Goal: Information Seeking & Learning: Learn about a topic

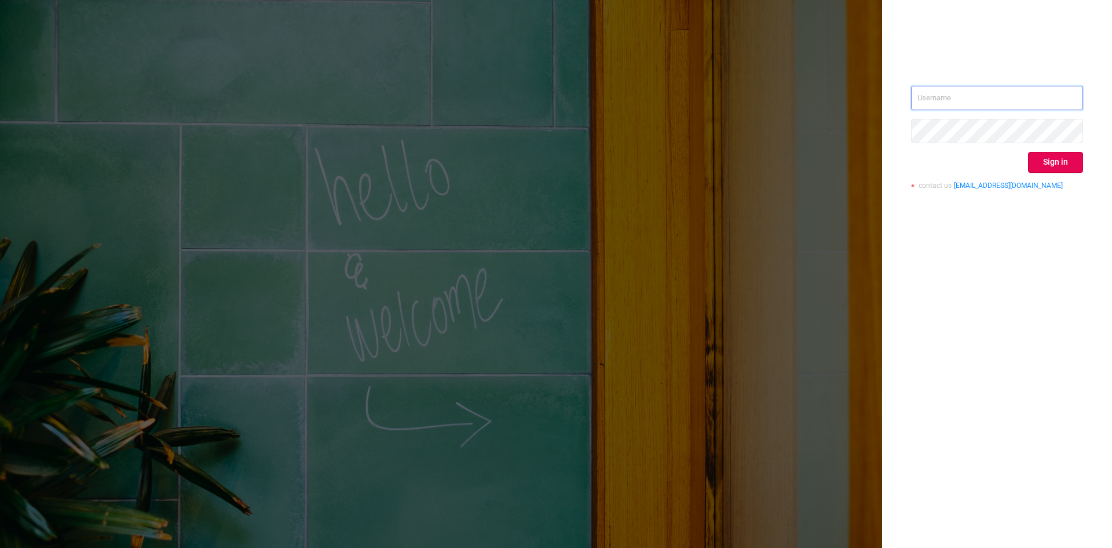
click at [952, 92] on input "text" at bounding box center [997, 98] width 172 height 24
type input "sheron@protected.media"
click at [1053, 165] on button "Sign in" at bounding box center [1055, 162] width 55 height 21
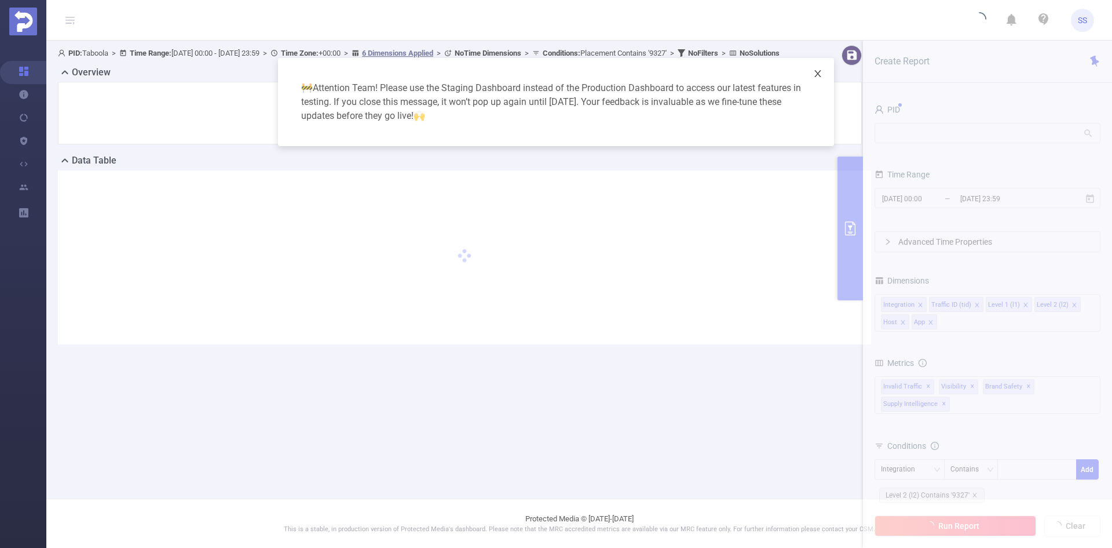
click at [820, 72] on icon "icon: close" at bounding box center [817, 73] width 9 height 9
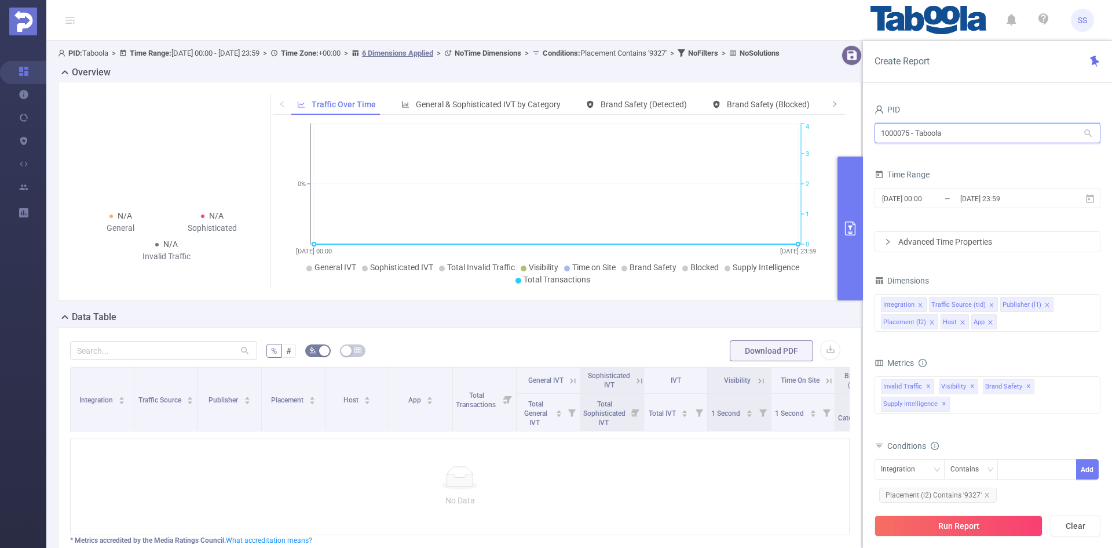
drag, startPoint x: 974, startPoint y: 127, endPoint x: 799, endPoint y: 133, distance: 175.1
click at [799, 133] on section "PID: Taboola > Time Range: 2025-09-12 00:00 - 2025-09-14 23:59 > Time Zone: +00…" at bounding box center [579, 334] width 1066 height 587
type input "tc"
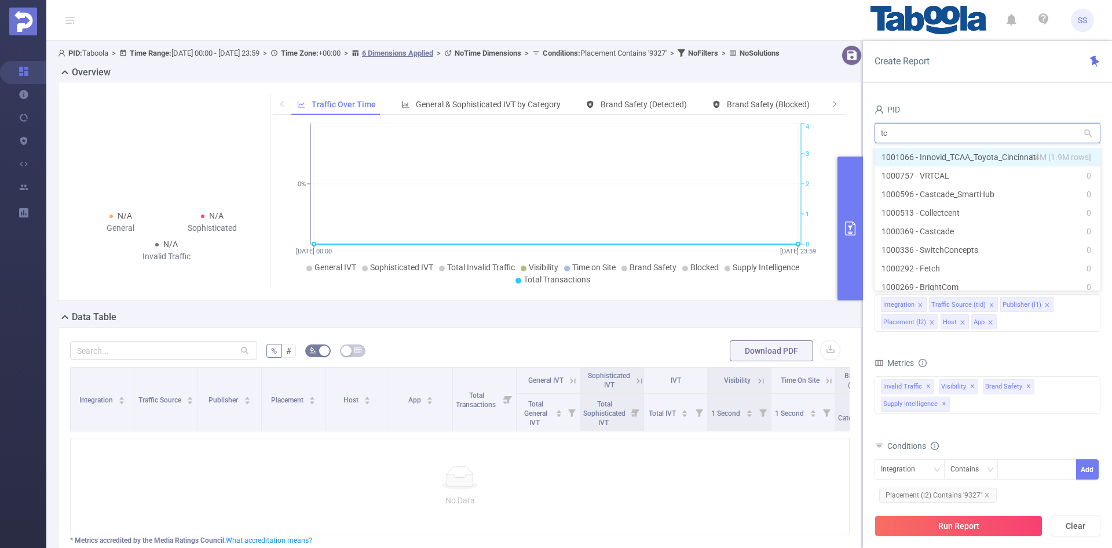
drag, startPoint x: 986, startPoint y: 154, endPoint x: 976, endPoint y: 160, distance: 10.9
click at [986, 155] on li "1001066 - Innovid_TCAA_Toyota_Cincinnati 14M [1.9M rows]" at bounding box center [988, 157] width 226 height 19
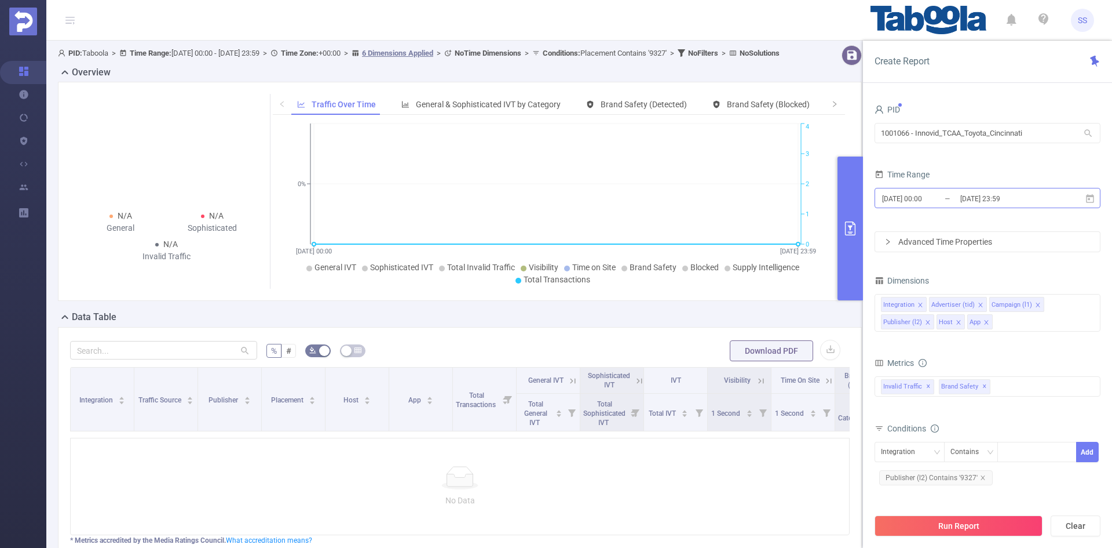
click at [986, 196] on input "[DATE] 23:59" at bounding box center [1006, 199] width 94 height 16
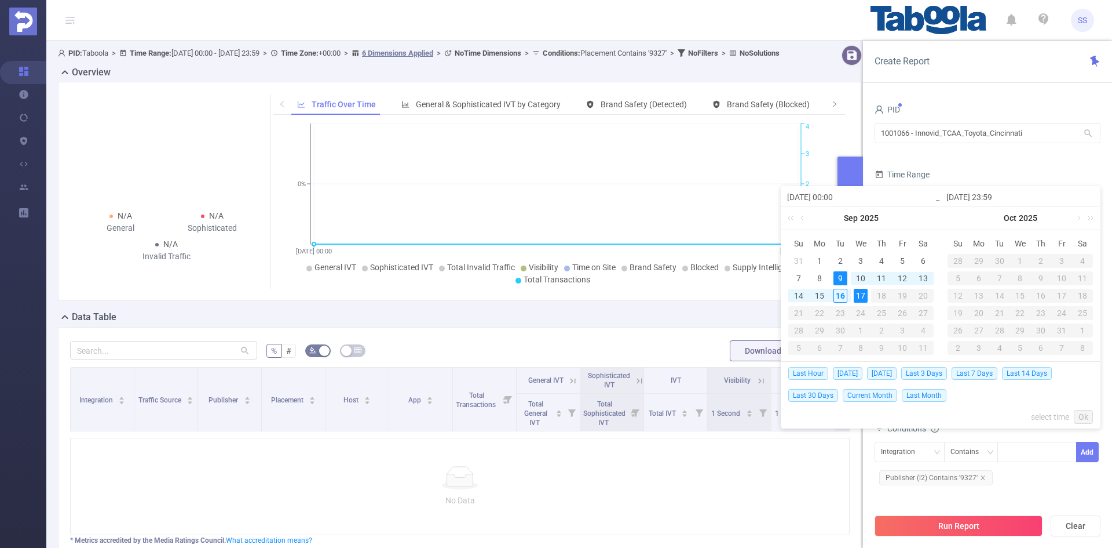
click at [985, 370] on span "Last 7 Days" at bounding box center [975, 373] width 46 height 13
type input "2025-09-09 00:00"
type input "2025-09-16 23:59"
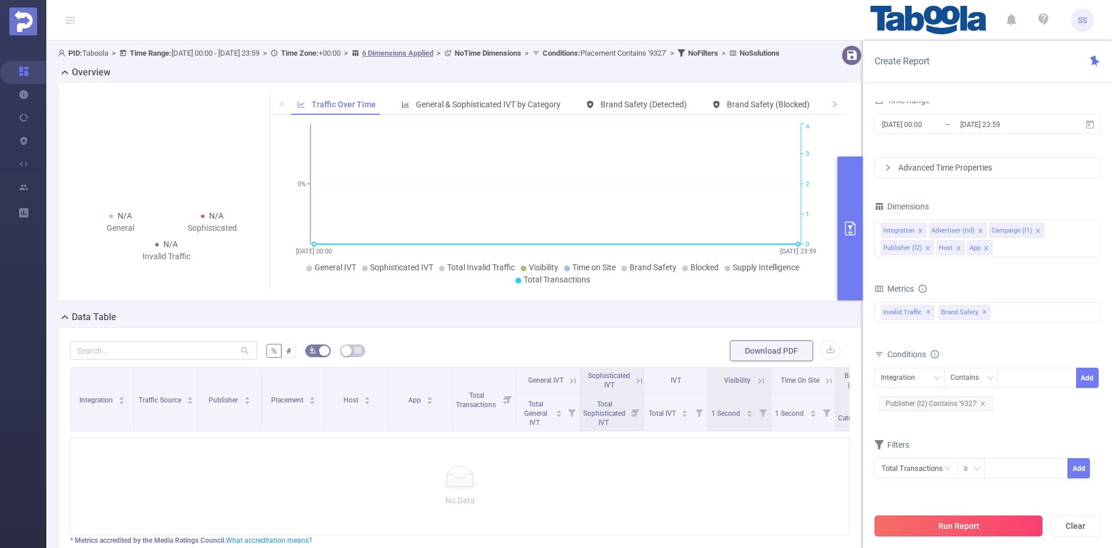
click at [918, 525] on button "Run Report" at bounding box center [959, 525] width 168 height 21
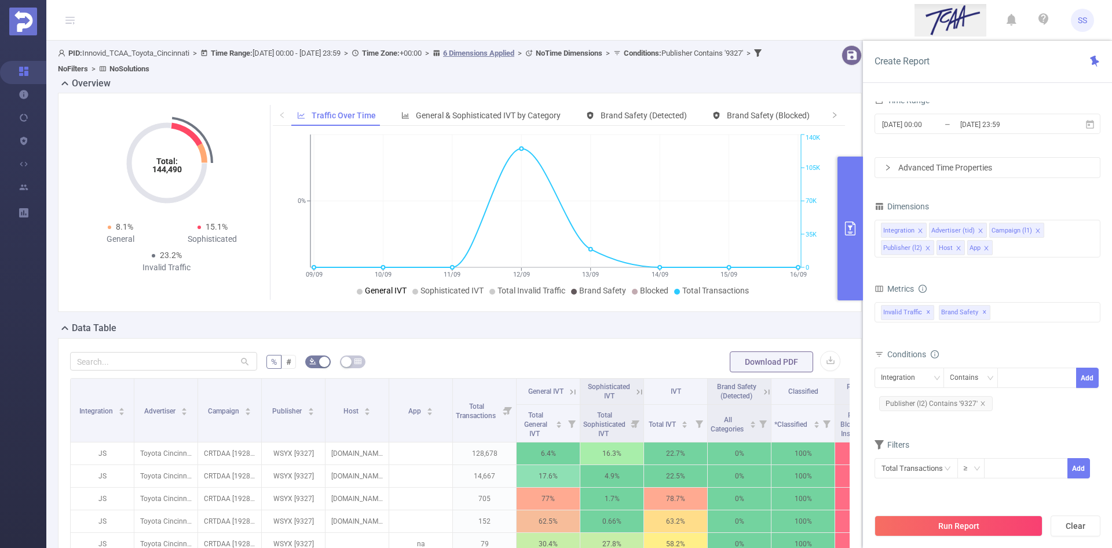
click at [402, 292] on span "General IVT" at bounding box center [386, 290] width 42 height 9
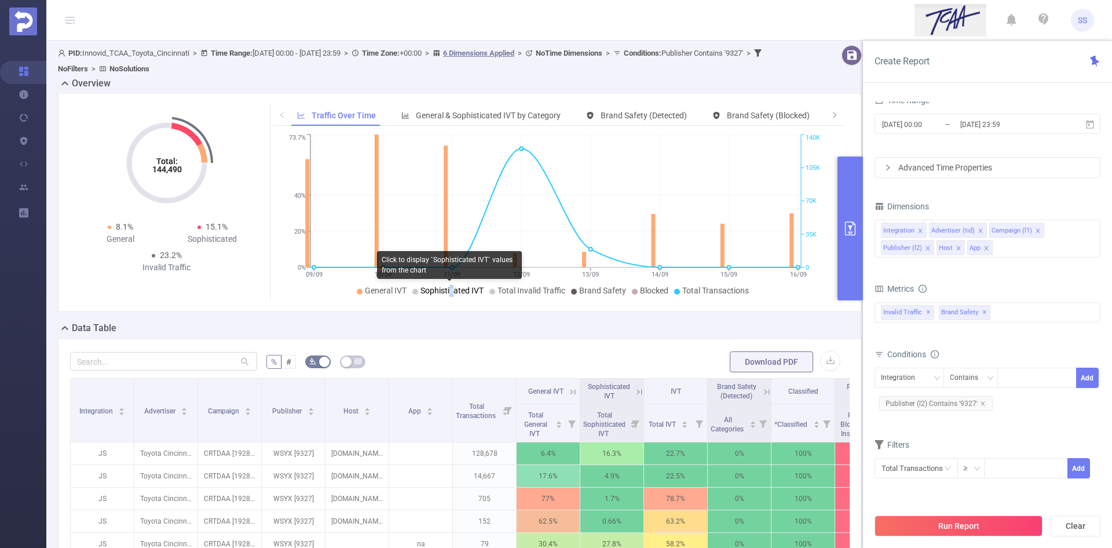
click at [450, 293] on span "Sophisticated IVT" at bounding box center [452, 290] width 63 height 9
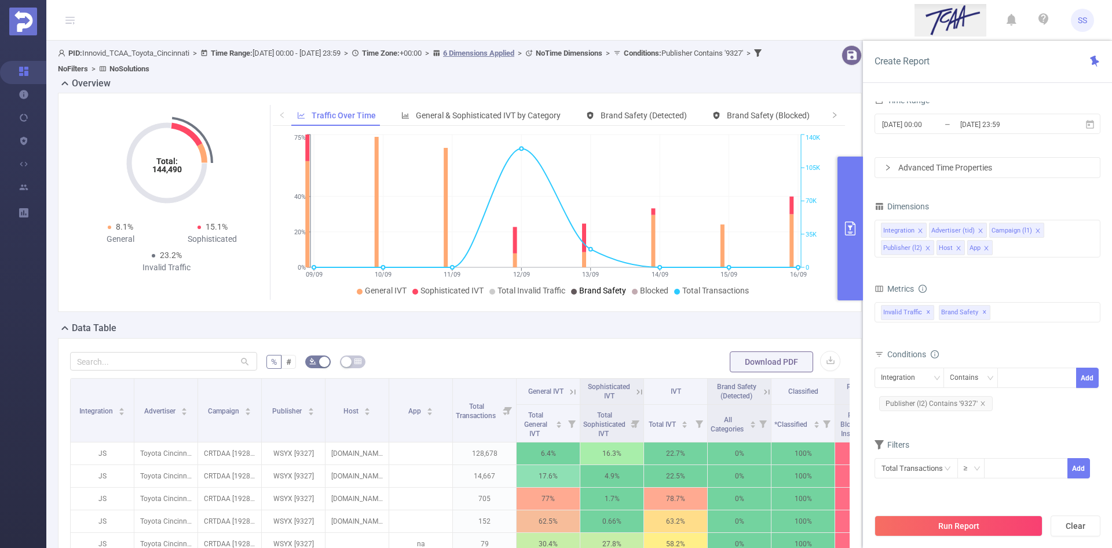
click at [574, 290] on icon at bounding box center [574, 292] width 6 height 6
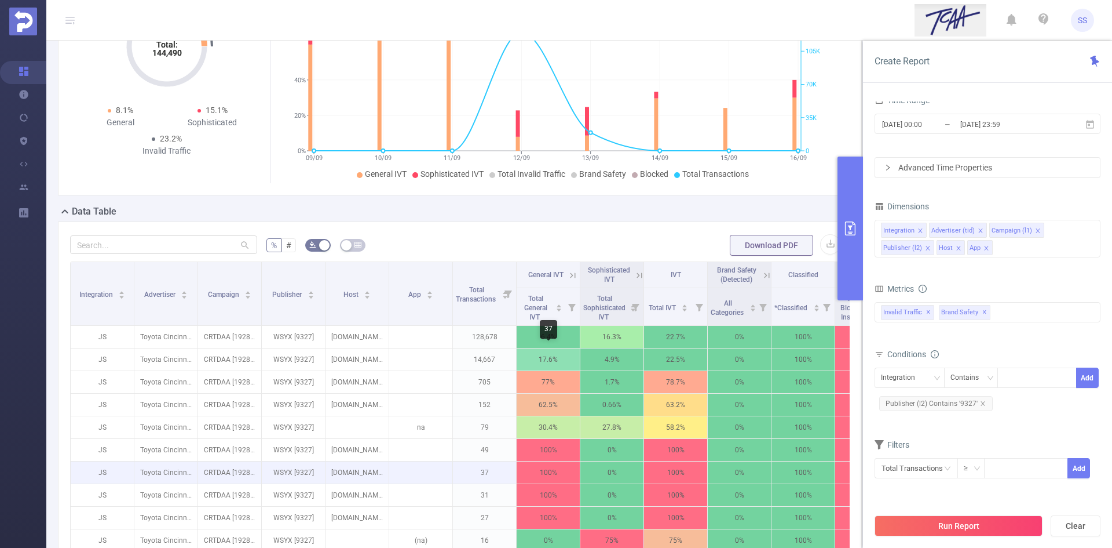
scroll to position [116, 0]
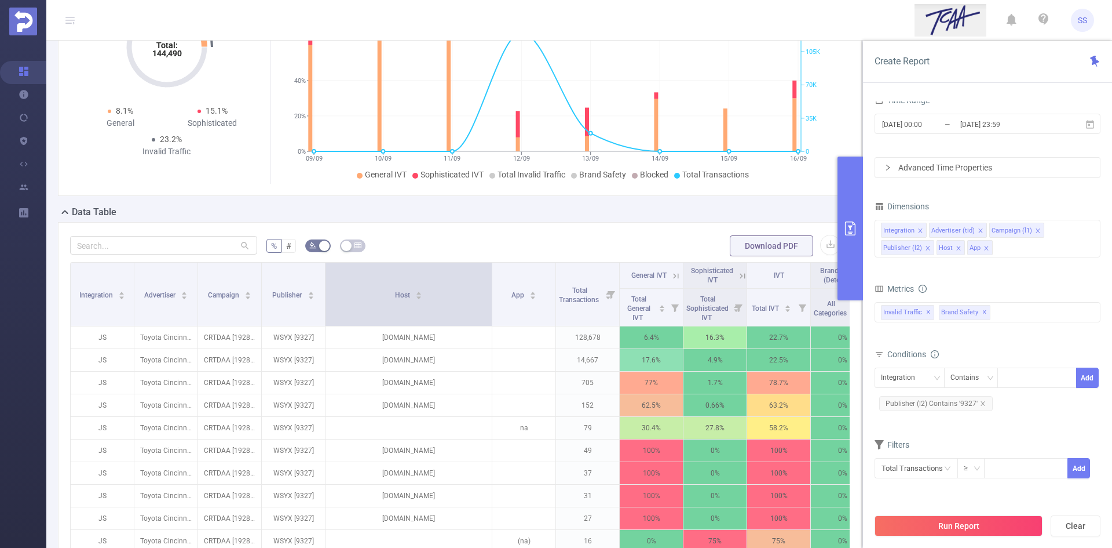
drag, startPoint x: 388, startPoint y: 302, endPoint x: 491, endPoint y: 308, distance: 103.3
click at [491, 308] on span at bounding box center [492, 293] width 6 height 63
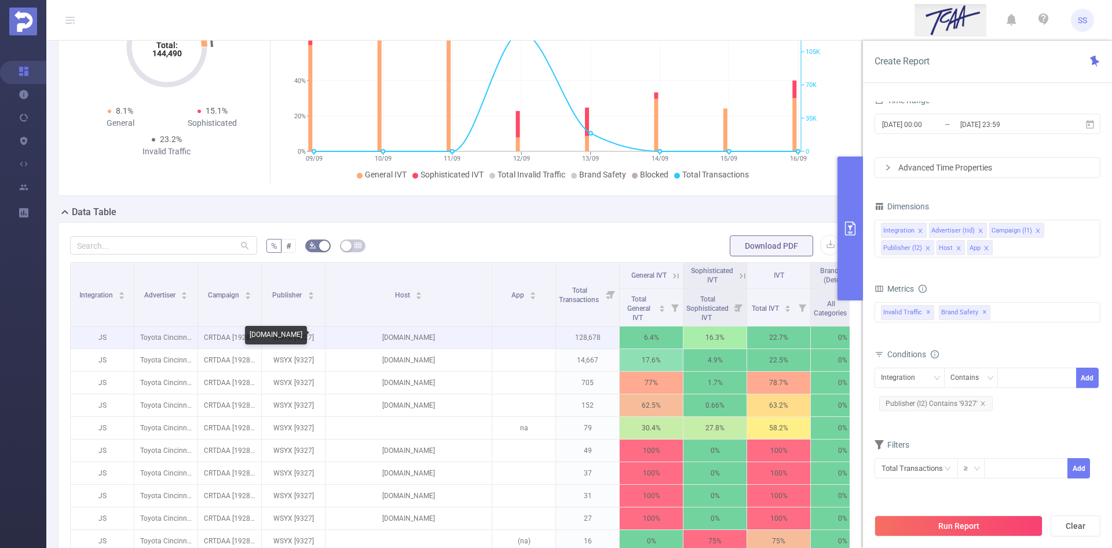
drag, startPoint x: 415, startPoint y: 339, endPoint x: 403, endPoint y: 331, distance: 14.3
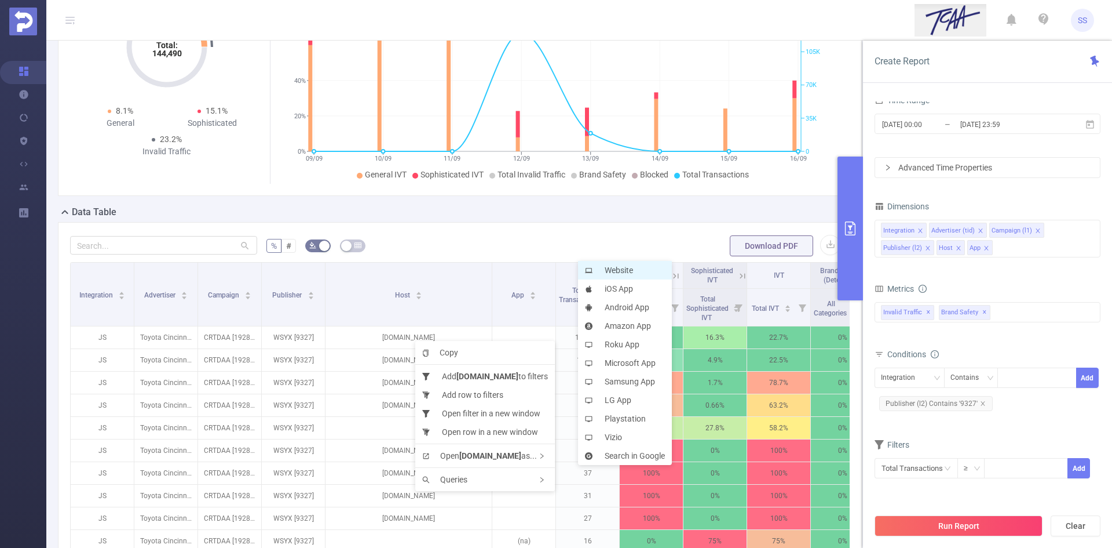
click at [613, 268] on li "Website" at bounding box center [625, 270] width 94 height 19
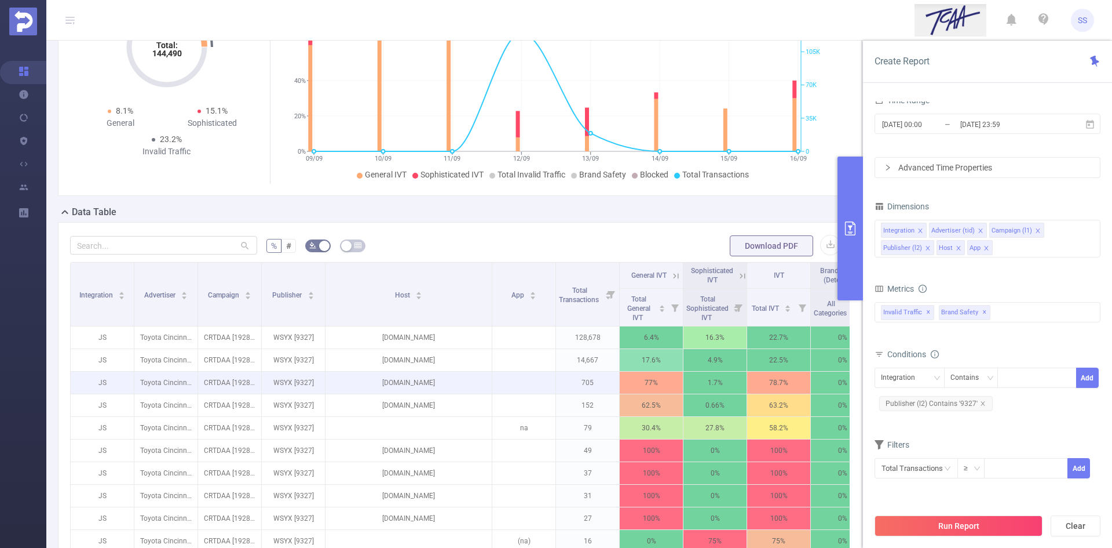
scroll to position [232, 0]
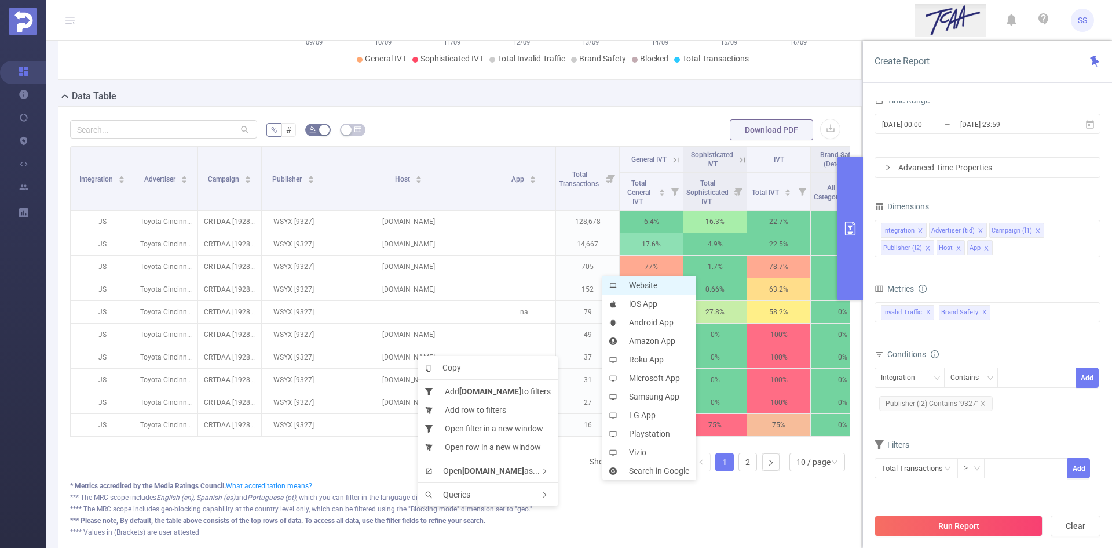
click at [629, 284] on li "Website" at bounding box center [650, 285] width 94 height 19
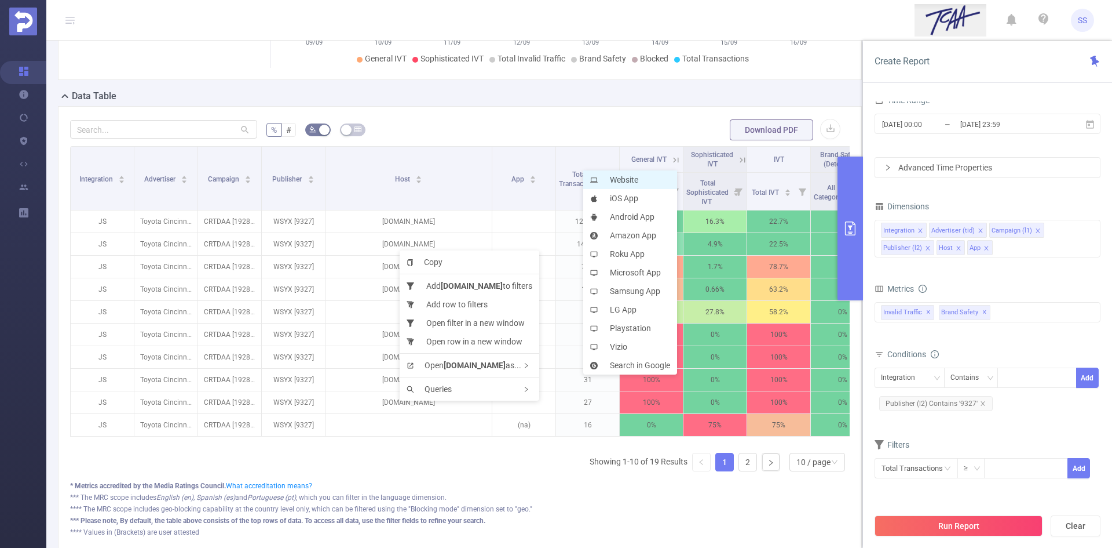
click at [630, 173] on li "Website" at bounding box center [630, 179] width 94 height 19
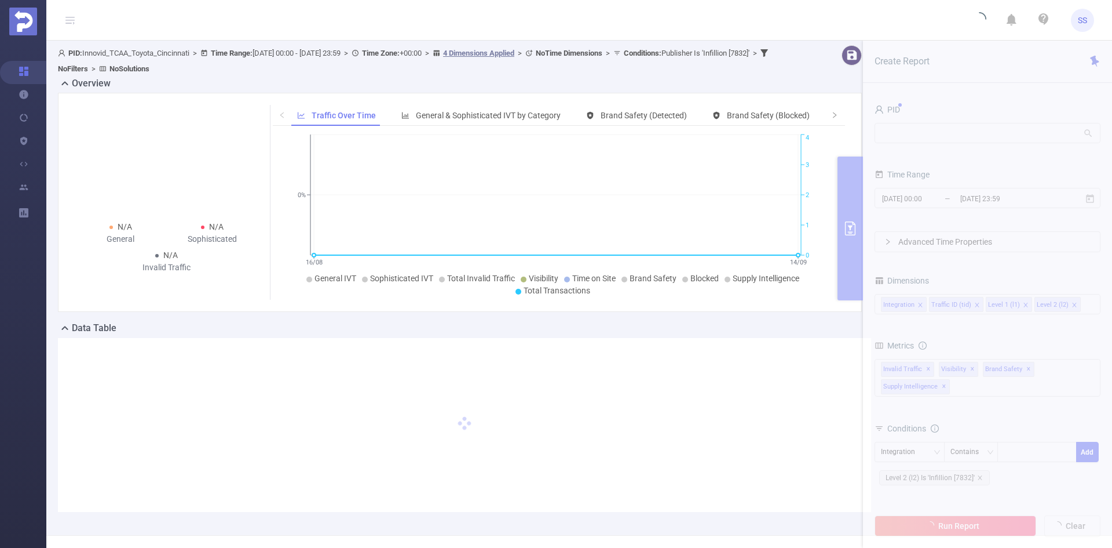
scroll to position [37, 0]
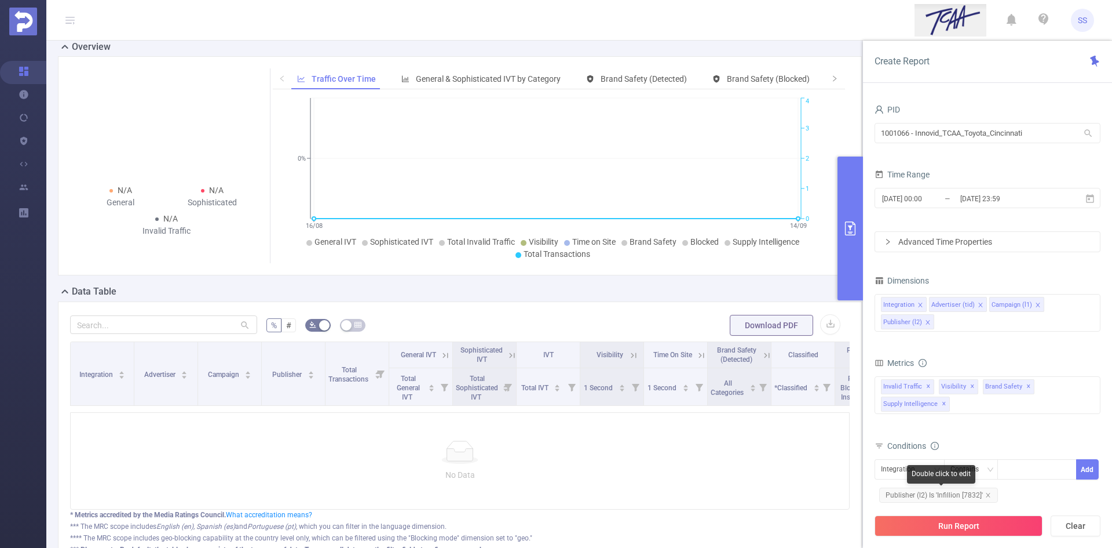
click at [935, 498] on span "Publisher (l2) Is 'Infillion [7832]'" at bounding box center [938, 494] width 119 height 15
click at [1020, 475] on div "Infillion [7832]" at bounding box center [1032, 469] width 45 height 15
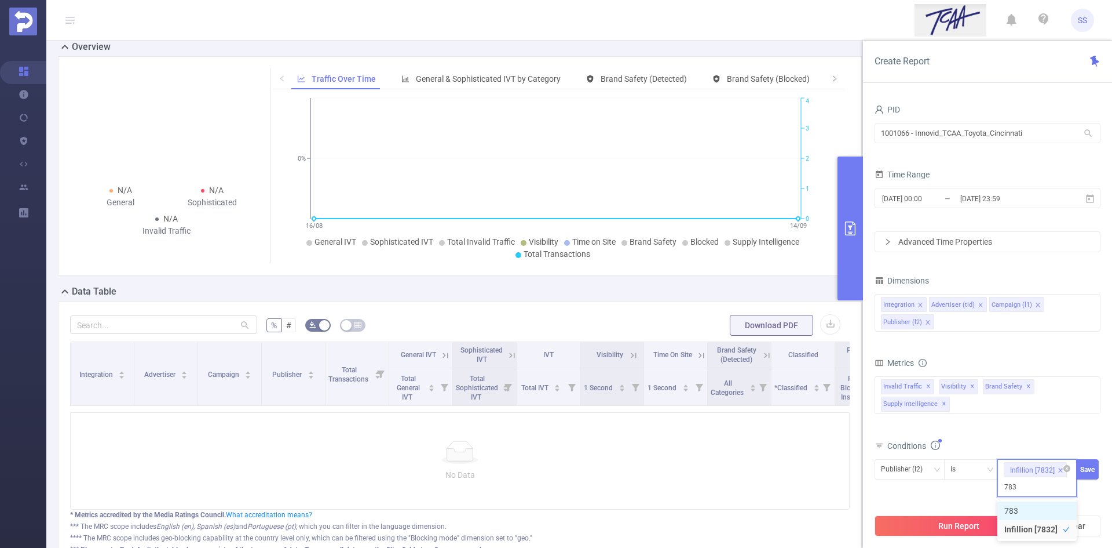
type input "7832"
click at [1039, 510] on li "7832" at bounding box center [1037, 510] width 79 height 19
click at [1064, 468] on icon "icon: close-circle" at bounding box center [1067, 468] width 7 height 7
click at [1020, 471] on div at bounding box center [1037, 468] width 67 height 19
type input "7832"
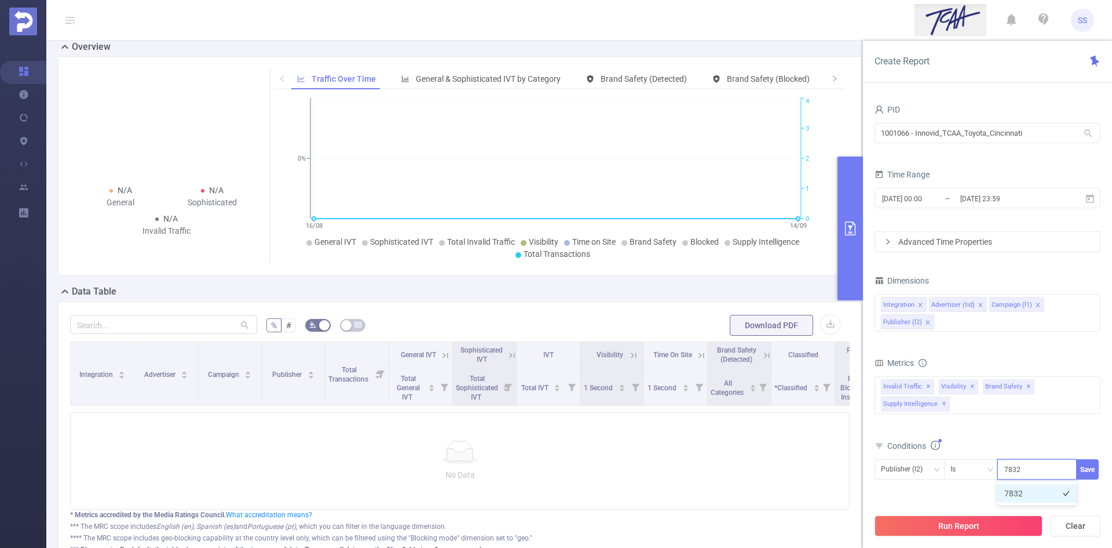
click at [1026, 491] on li "7832" at bounding box center [1037, 493] width 79 height 19
click at [1084, 469] on button "Save" at bounding box center [1087, 469] width 23 height 20
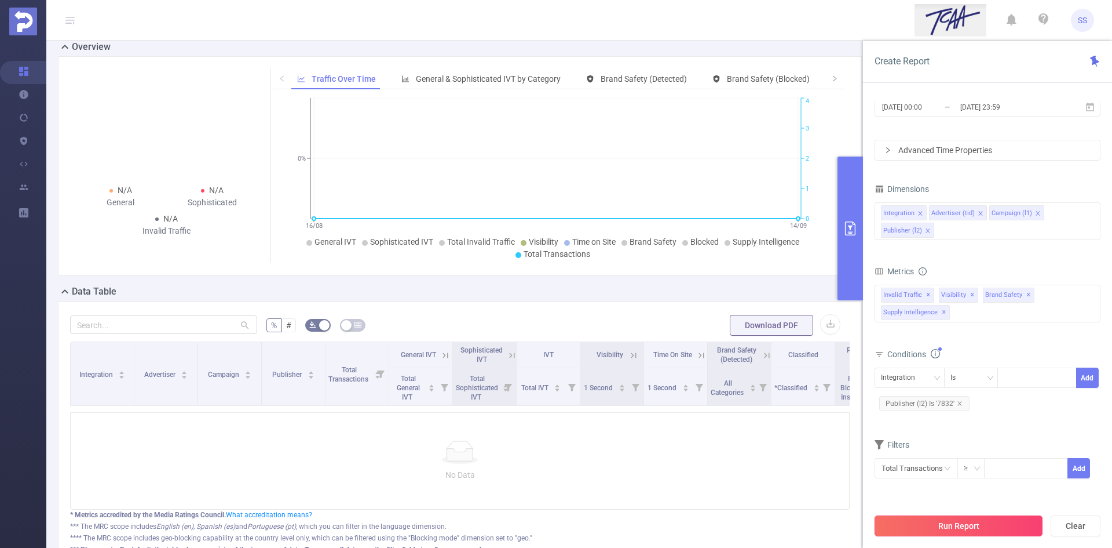
click at [961, 529] on button "Run Report" at bounding box center [959, 525] width 168 height 21
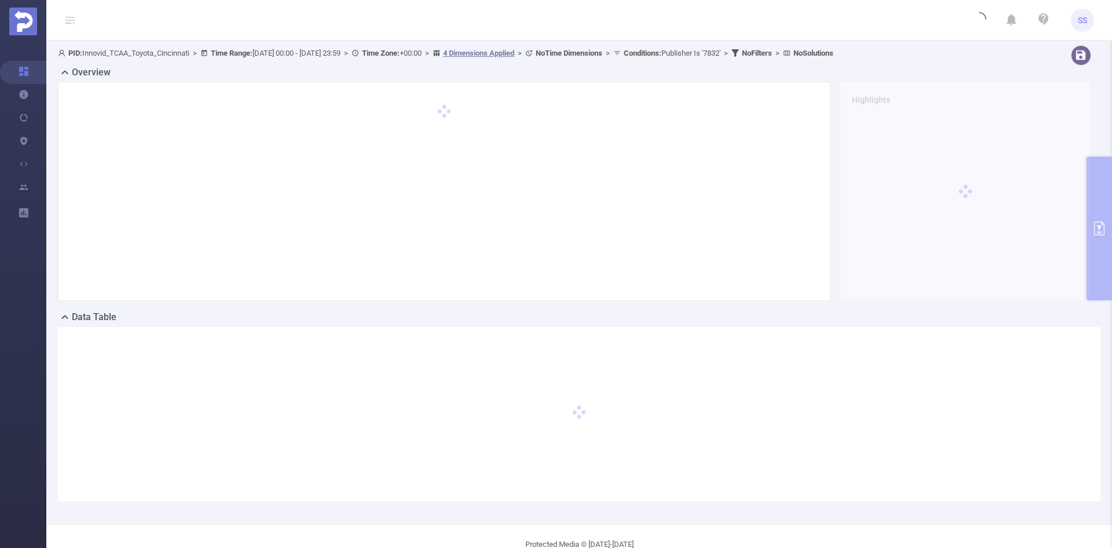
scroll to position [25, 0]
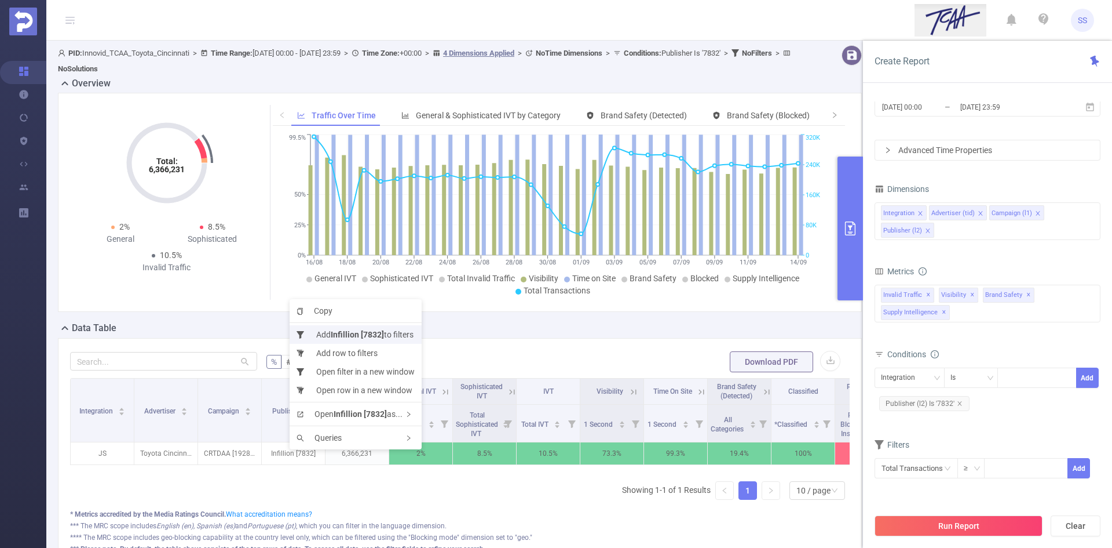
click at [363, 333] on b "Infillion [7832]" at bounding box center [357, 334] width 53 height 9
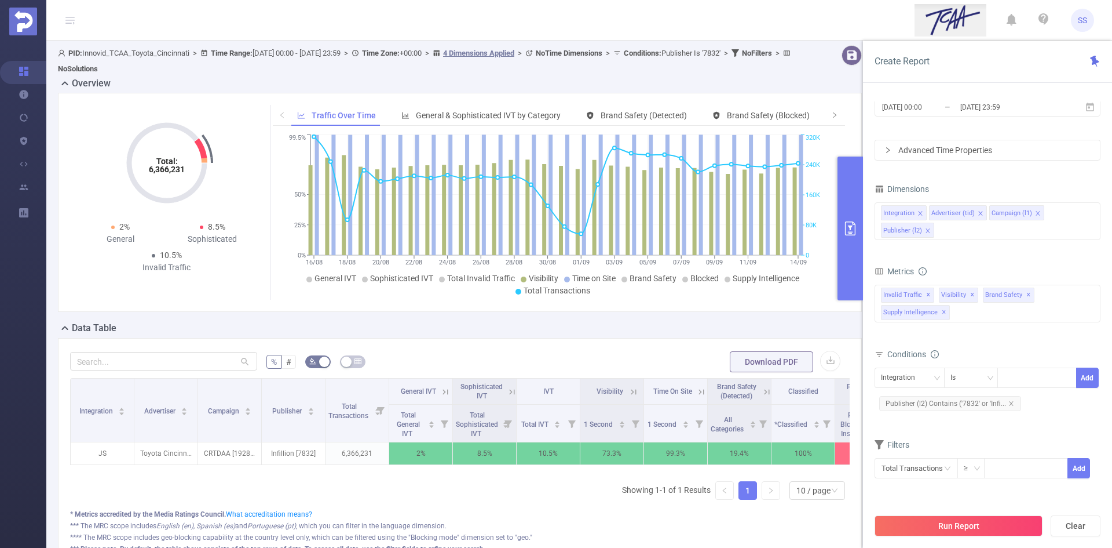
click at [934, 407] on span "Publisher (l2) Contains ('7832' or 'Infi..." at bounding box center [950, 403] width 142 height 15
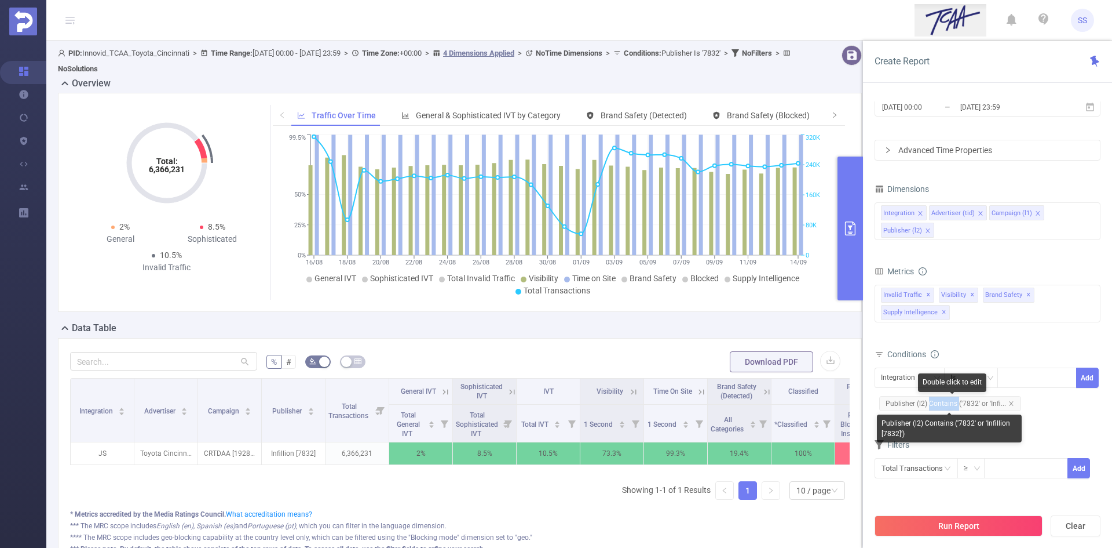
click at [934, 407] on span "Publisher (l2) Contains ('7832' or 'Infi..." at bounding box center [950, 403] width 142 height 15
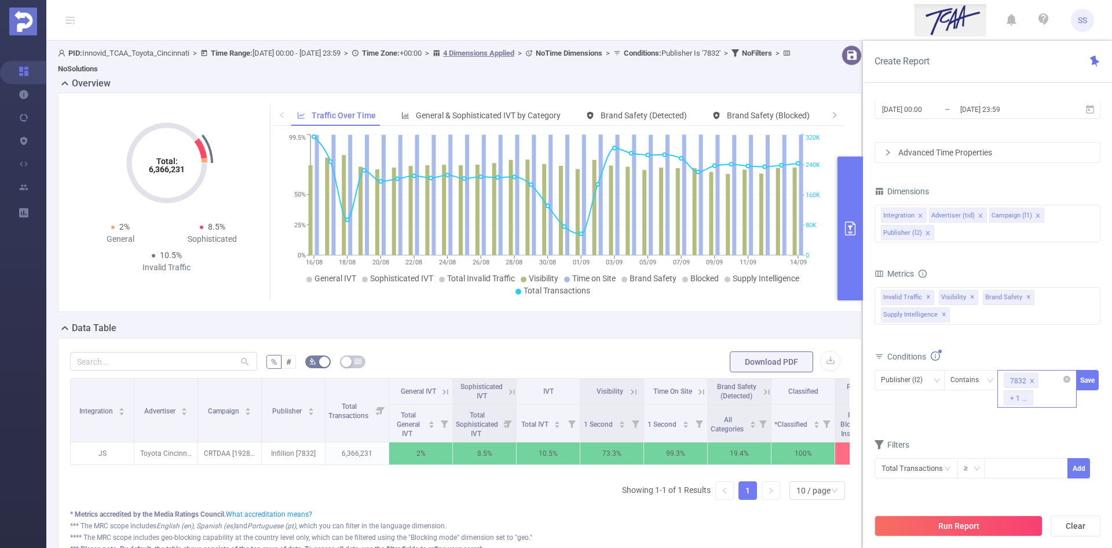
click at [1017, 382] on div "7832" at bounding box center [1018, 380] width 16 height 15
click at [1029, 423] on li "7832" at bounding box center [1037, 421] width 79 height 19
click at [1095, 380] on button "Save" at bounding box center [1087, 380] width 23 height 20
click at [999, 525] on button "Run Report" at bounding box center [959, 525] width 168 height 21
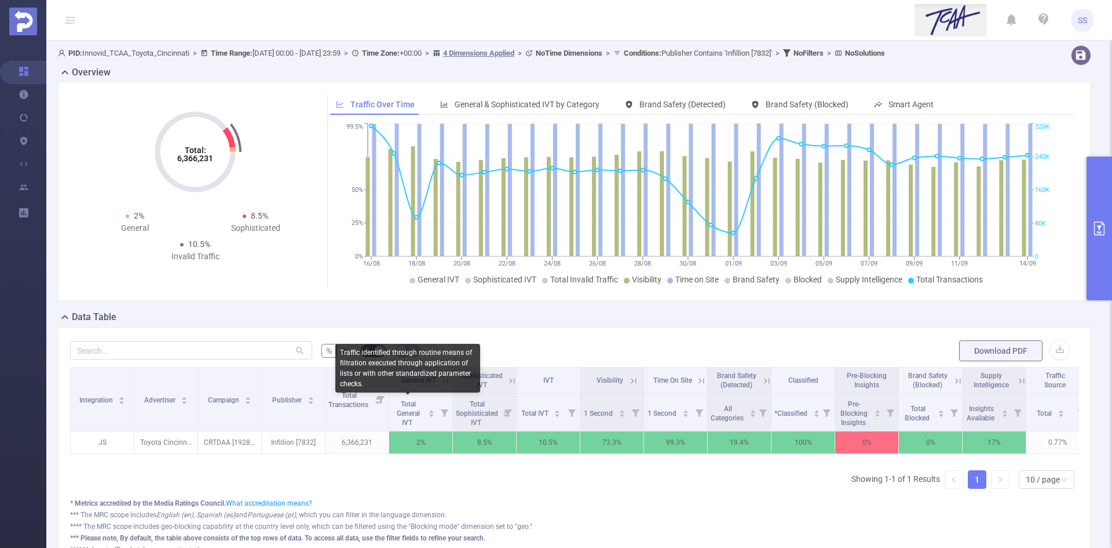
scroll to position [58, 0]
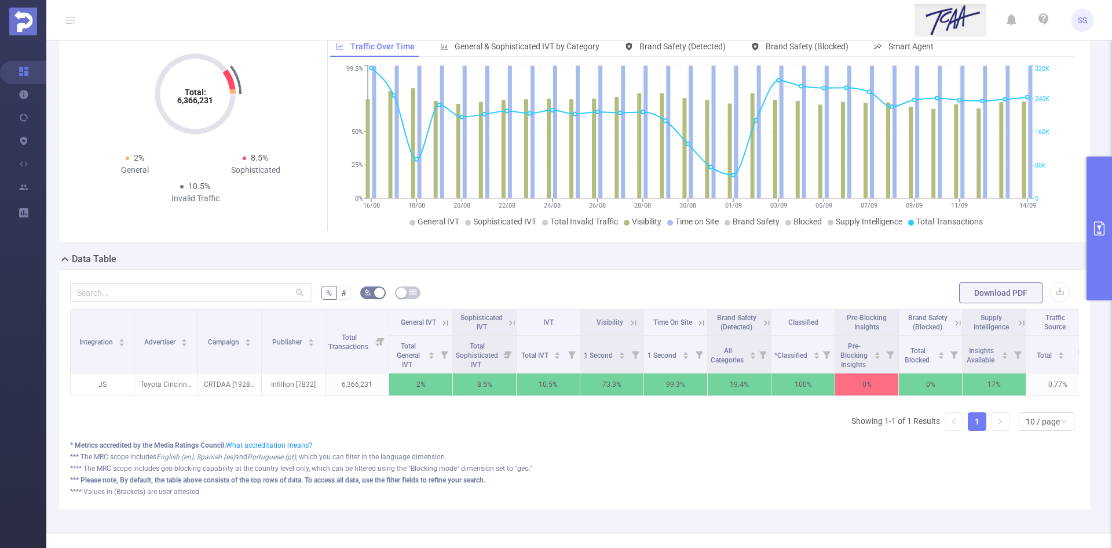
click at [1103, 230] on icon "primary" at bounding box center [1100, 228] width 14 height 14
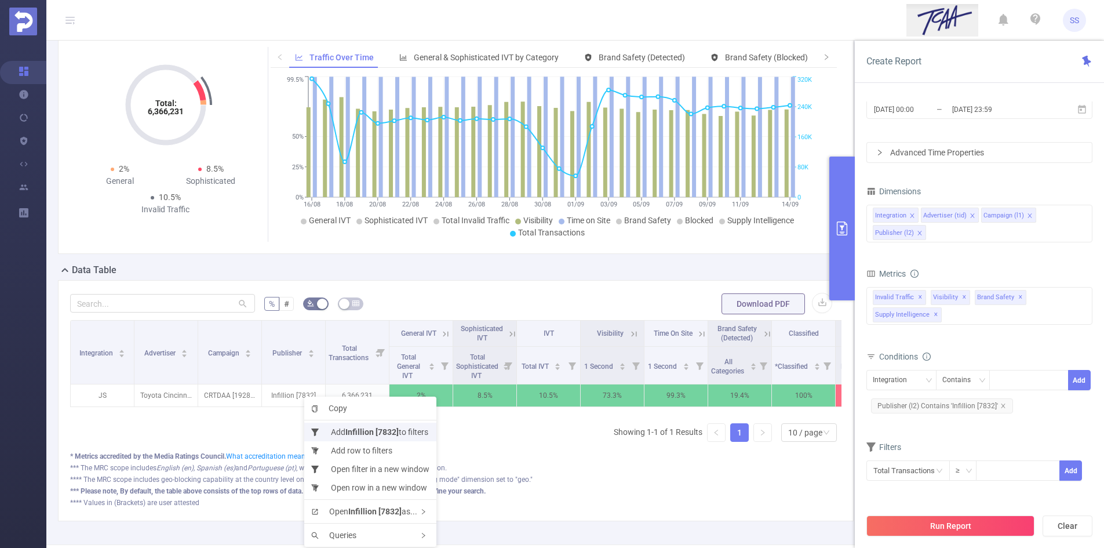
click at [342, 427] on li "Add Infillion [7832] to filters" at bounding box center [370, 431] width 132 height 19
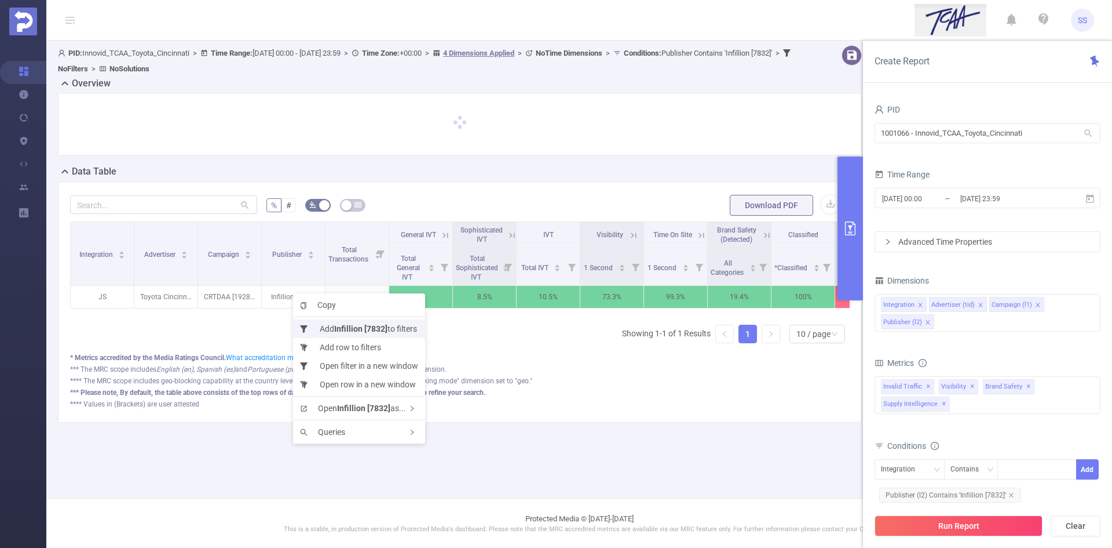
click at [325, 329] on li "Add Infillion [7832] to filters" at bounding box center [359, 328] width 132 height 19
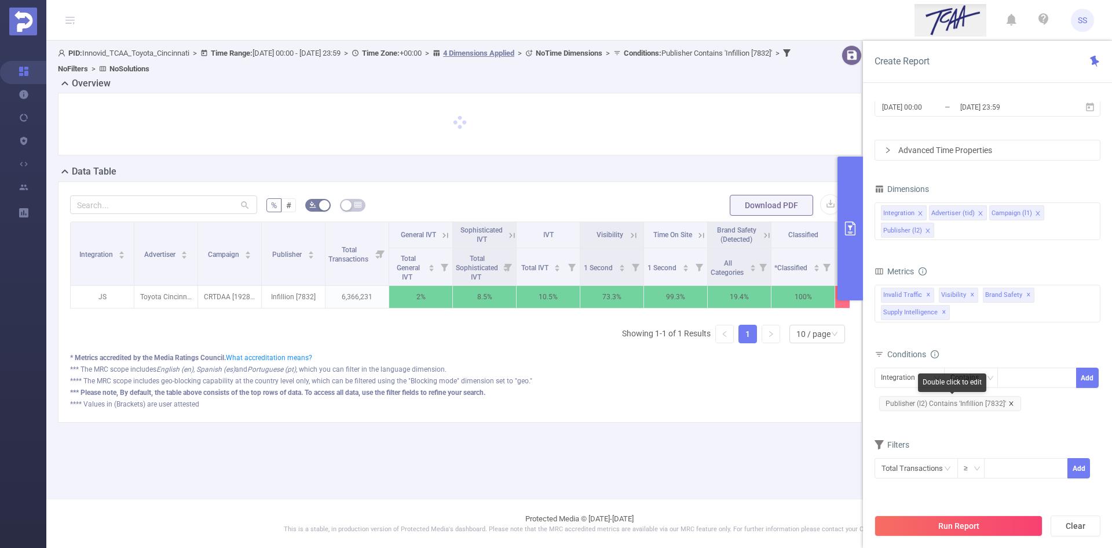
click at [1009, 402] on icon "icon: close" at bounding box center [1012, 403] width 6 height 6
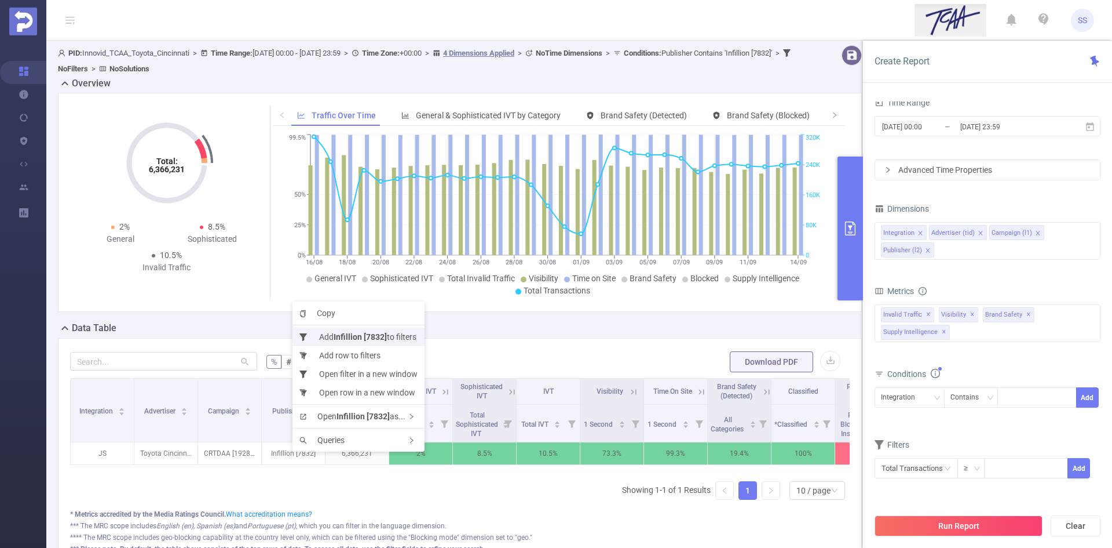
click at [370, 340] on b "Infillion [7832]" at bounding box center [360, 336] width 53 height 9
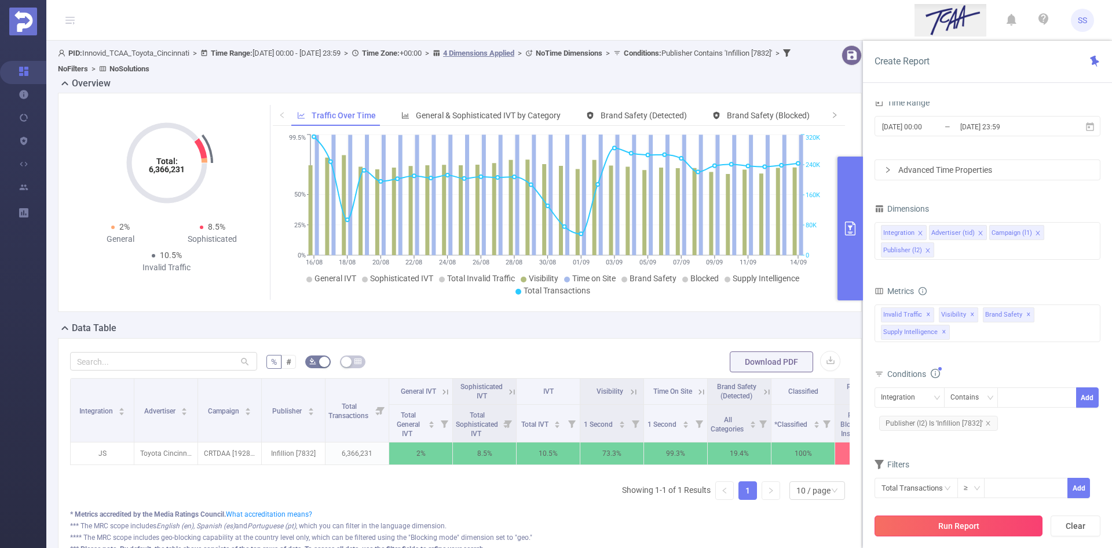
click at [961, 526] on button "Run Report" at bounding box center [959, 525] width 168 height 21
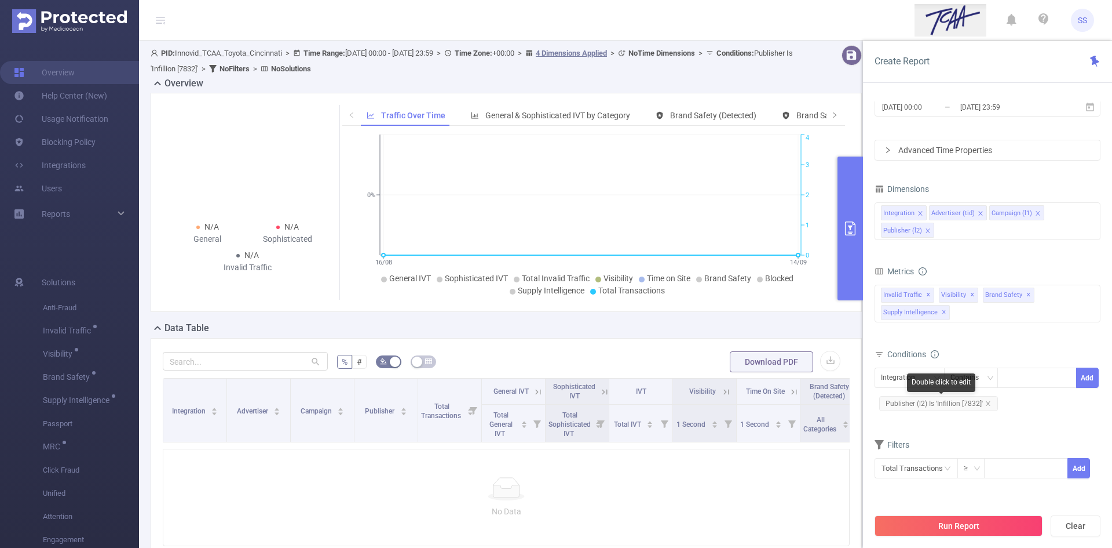
click at [676, 405] on span "Publisher (l2) Is 'Infillion [7832]'" at bounding box center [938, 403] width 119 height 15
click at [676, 384] on div "Infillion [7832]" at bounding box center [1032, 380] width 45 height 15
click at [676, 397] on div "Infillion [7832]" at bounding box center [1037, 389] width 79 height 38
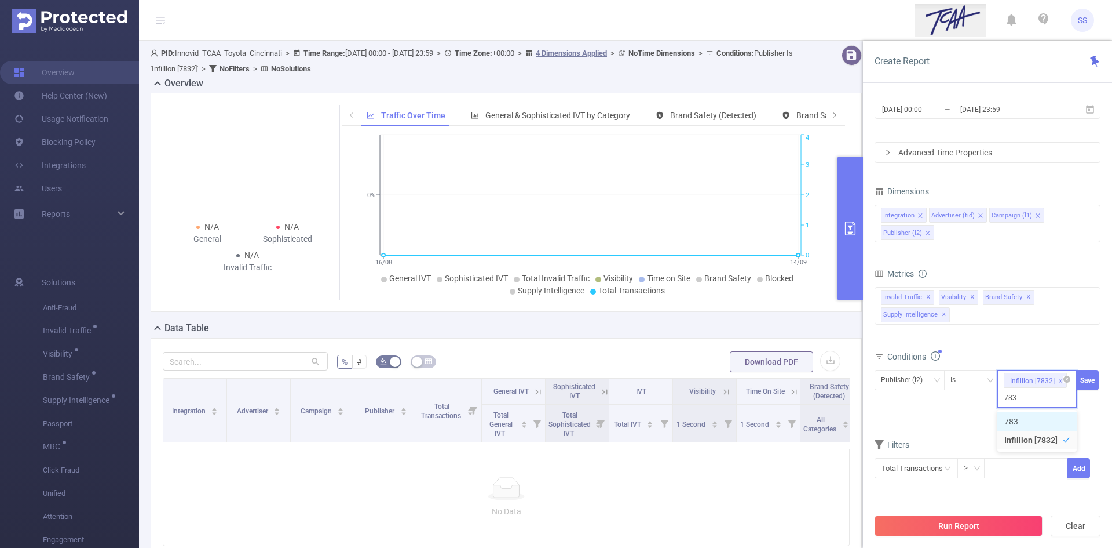
type input "7832"
click at [676, 414] on li "7832" at bounding box center [1037, 421] width 79 height 19
click at [676, 443] on li "Infillion [7832]" at bounding box center [1037, 439] width 79 height 19
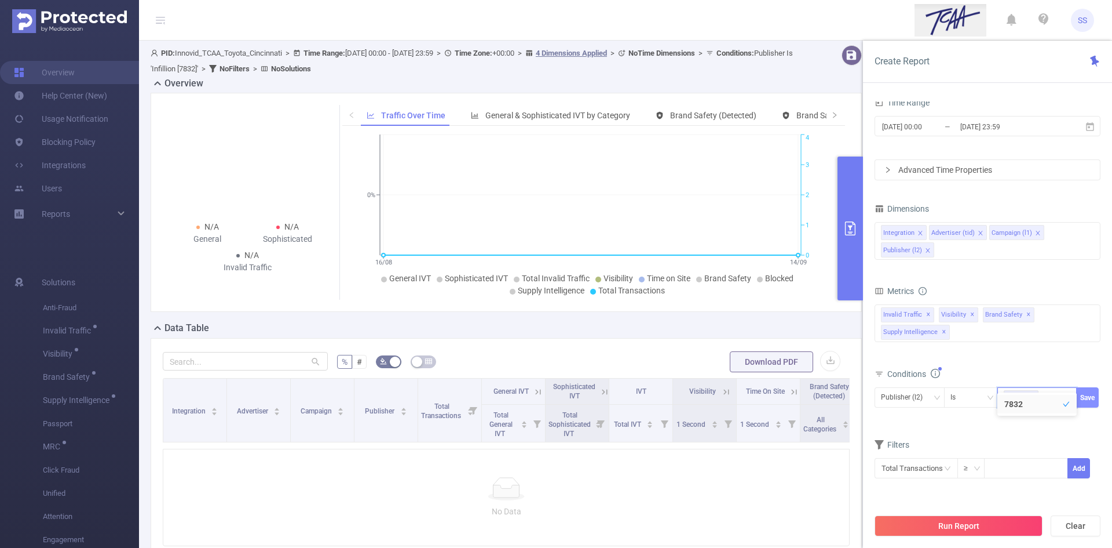
click at [676, 395] on button "Save" at bounding box center [1087, 397] width 23 height 20
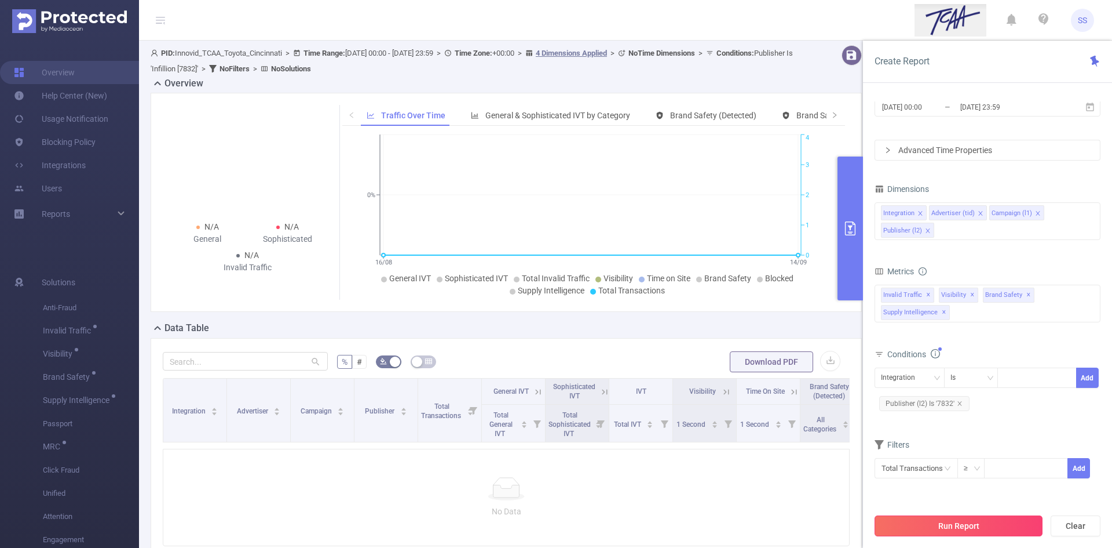
click at [676, 521] on button "Run Report" at bounding box center [959, 525] width 168 height 21
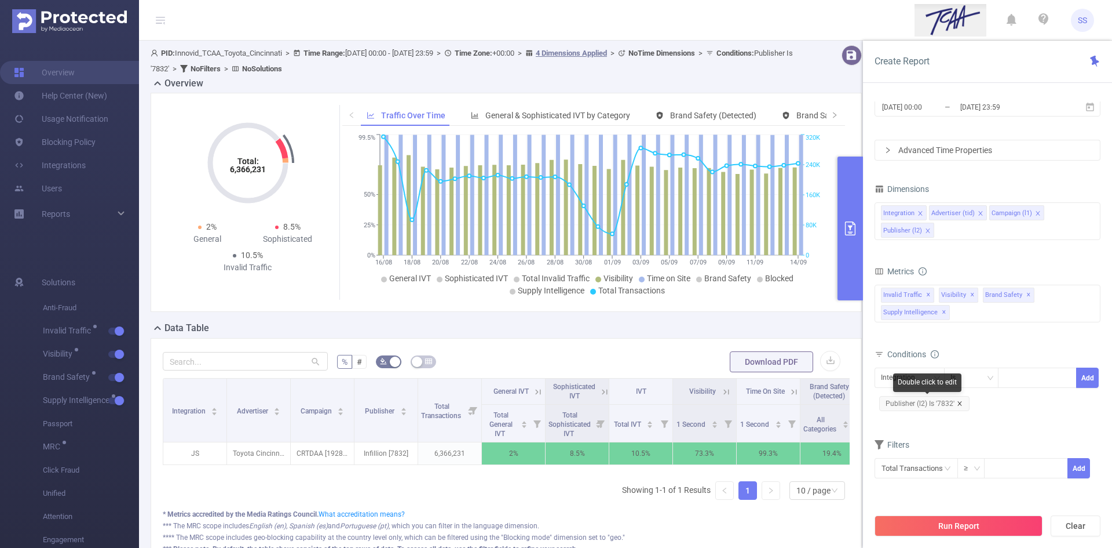
click at [676, 404] on icon "icon: close" at bounding box center [960, 403] width 6 height 6
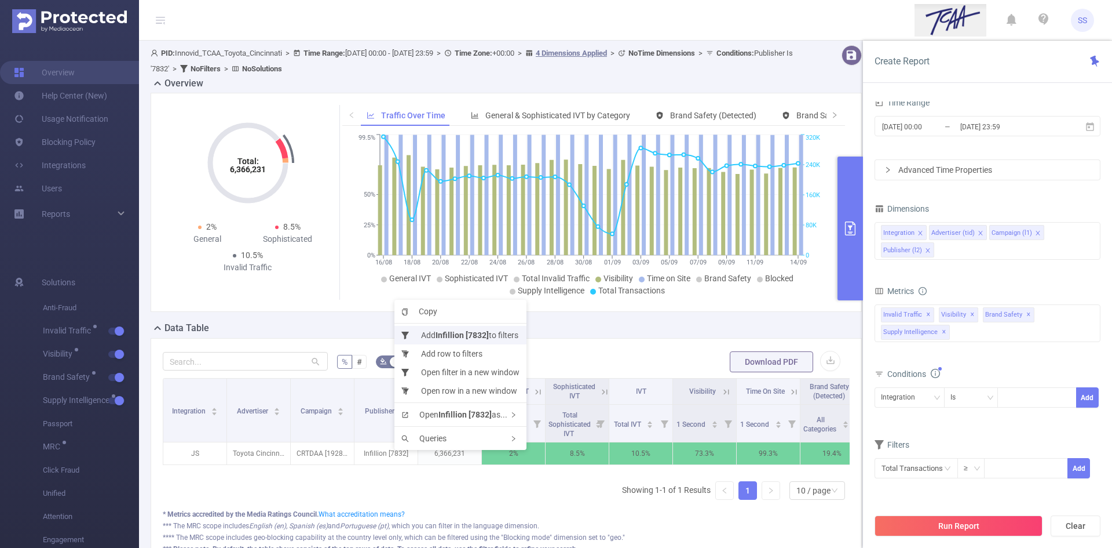
click at [451, 333] on b "Infillion [7832]" at bounding box center [462, 334] width 53 height 9
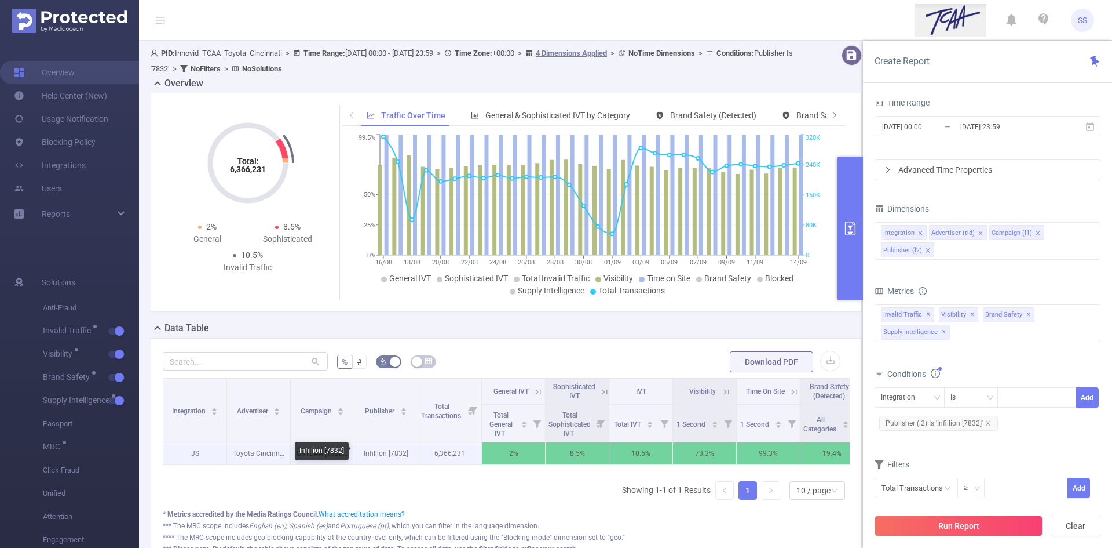
drag, startPoint x: 388, startPoint y: 454, endPoint x: 395, endPoint y: 458, distance: 8.0
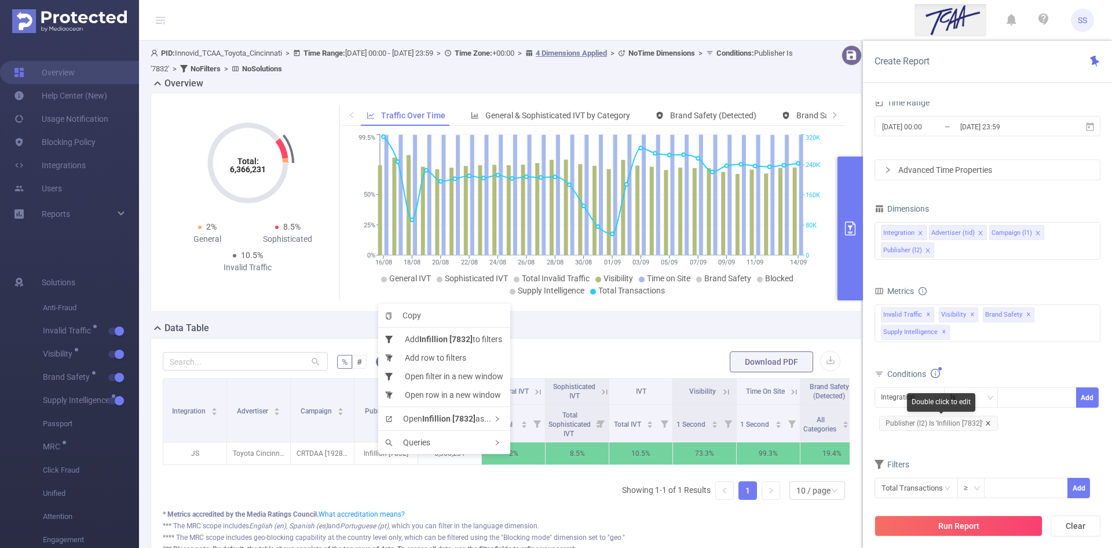
click at [676, 423] on icon "icon: close" at bounding box center [989, 423] width 6 height 6
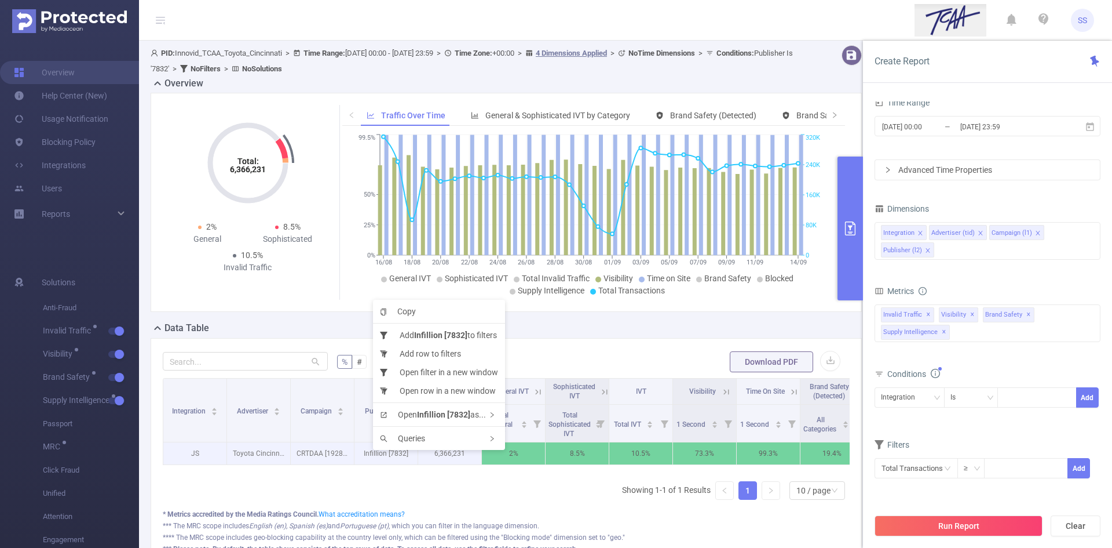
click at [370, 455] on p "Infillion [7832]" at bounding box center [386, 453] width 63 height 22
click at [459, 490] on div "Integration Advertiser Campaign Publisher Total Transactions General IVT Sophis…" at bounding box center [506, 443] width 687 height 131
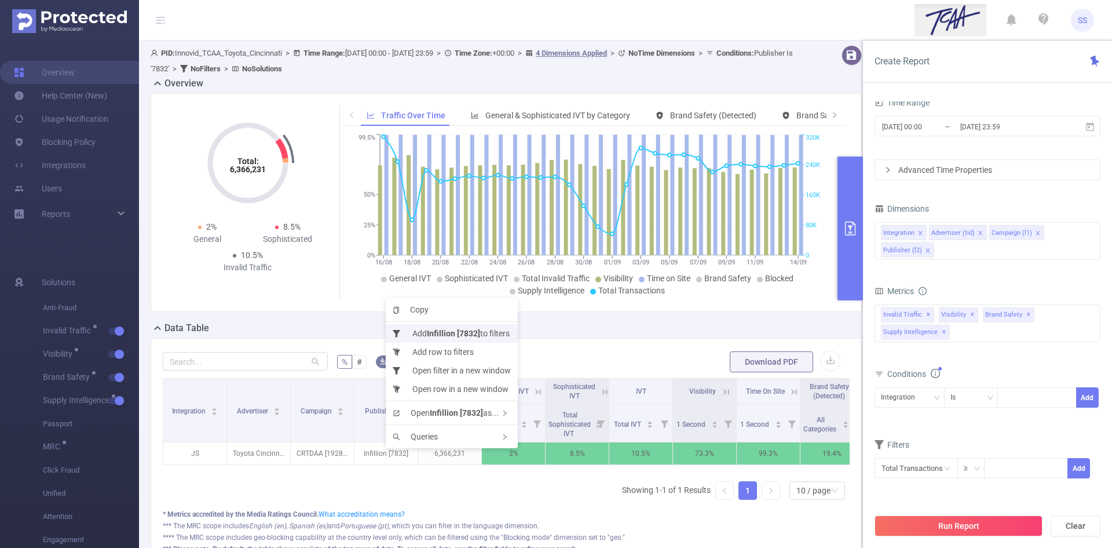
click at [447, 330] on b "Infillion [7832]" at bounding box center [453, 333] width 53 height 9
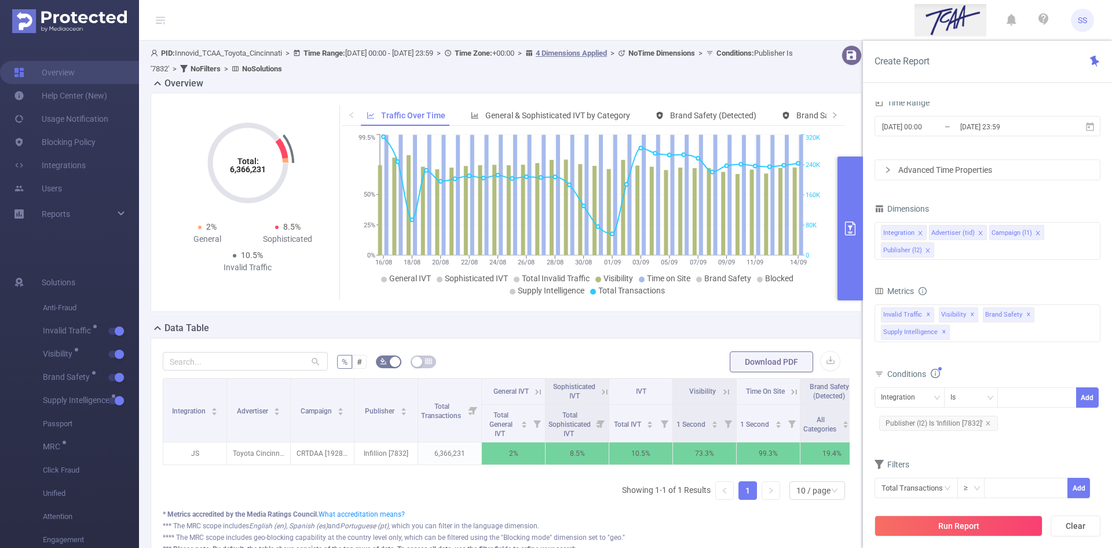
click at [676, 26] on header "SS" at bounding box center [556, 20] width 1112 height 41
click at [676, 524] on button "Clear" at bounding box center [1076, 525] width 50 height 21
type input "[DATE] 07:00"
type input "[DATE] 07:59"
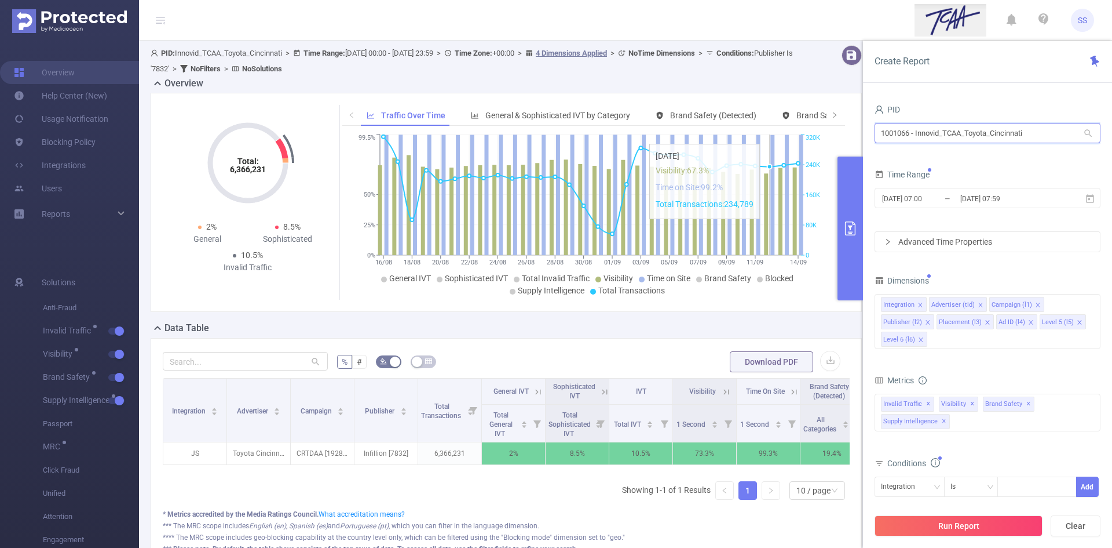
drag, startPoint x: 1043, startPoint y: 136, endPoint x: 764, endPoint y: 138, distance: 279.3
click at [676, 138] on section "PID: Innovid_TCAA_Toyota_Cincinnati > Time Range: 2025-08-16 00:00 - 2025-09-14…" at bounding box center [625, 321] width 973 height 561
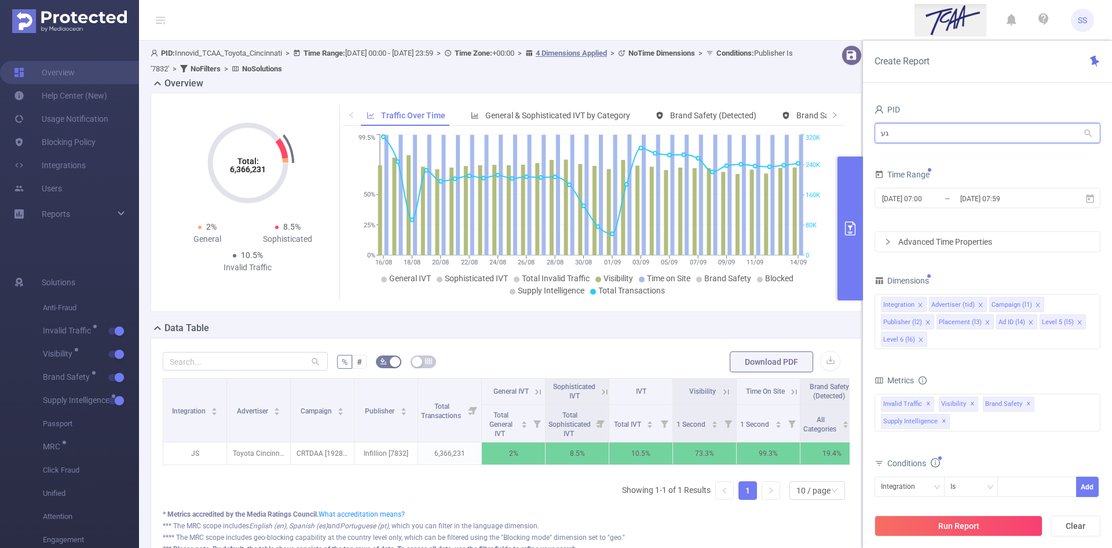
type input "ג"
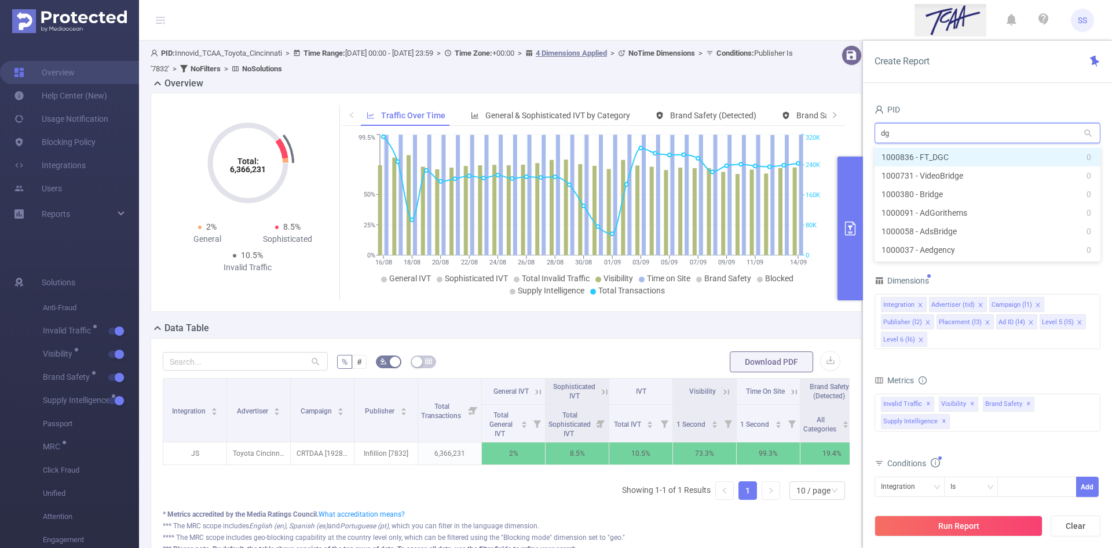
type input "dgc"
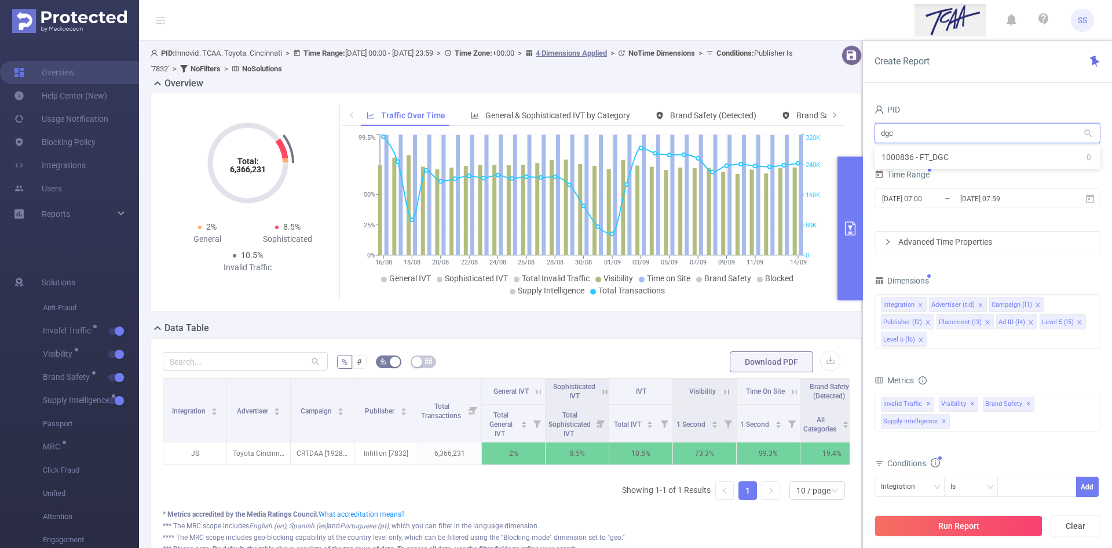
click at [676, 125] on input "dgc" at bounding box center [988, 133] width 226 height 20
type input "c"
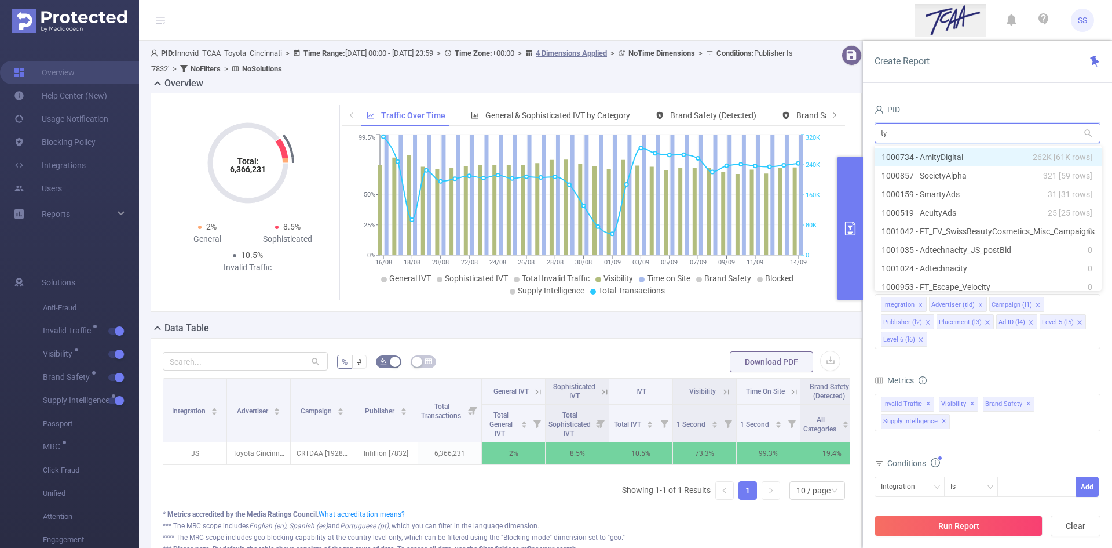
type input "t"
type input "tan"
click at [676, 160] on li "1001026 - FT_Tangobet 0" at bounding box center [988, 157] width 226 height 19
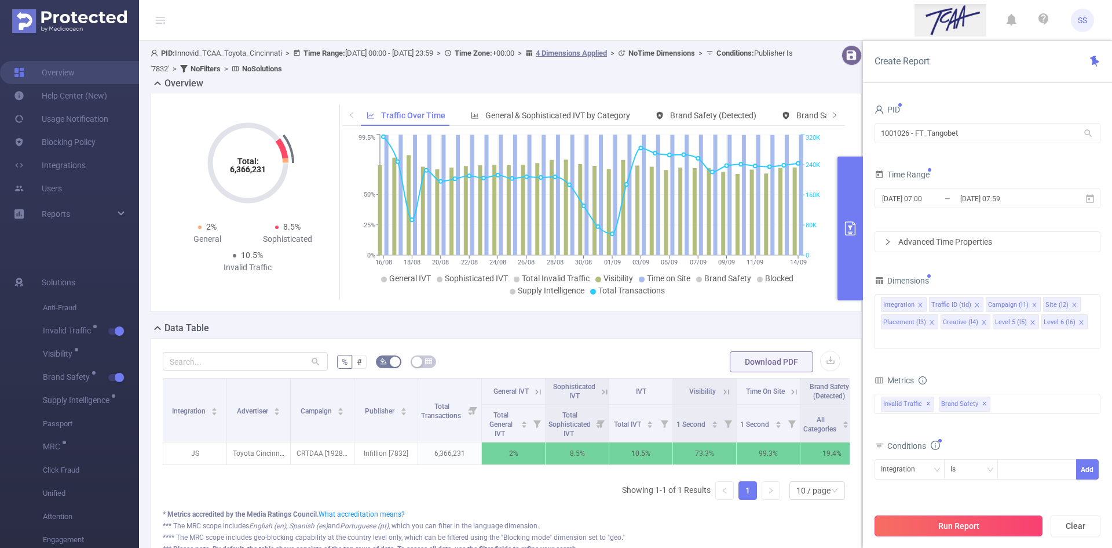
click at [676, 525] on button "Run Report" at bounding box center [959, 525] width 168 height 21
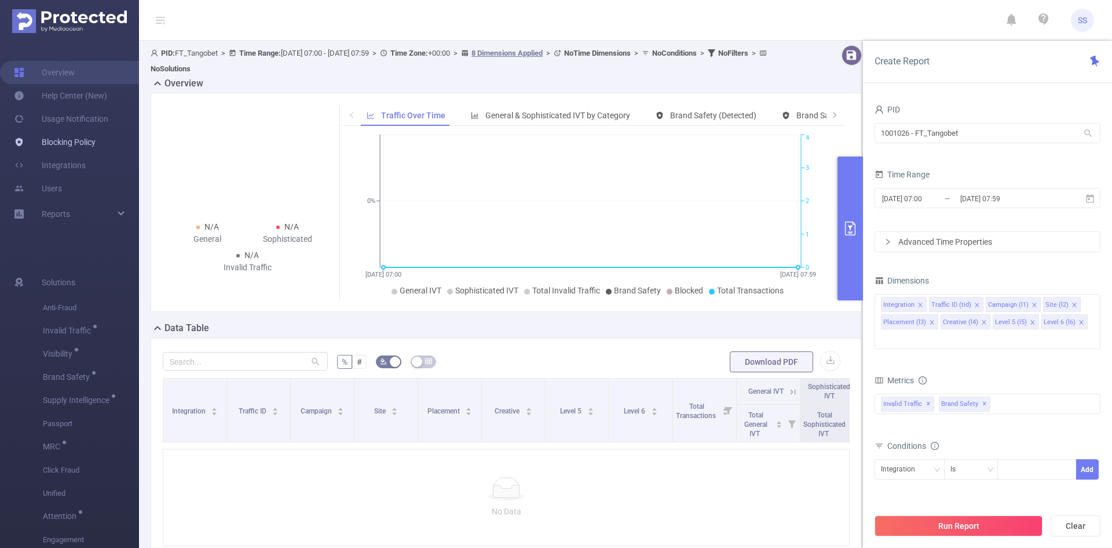
click at [75, 142] on link "Blocking Policy" at bounding box center [55, 141] width 82 height 23
drag, startPoint x: 1001, startPoint y: 134, endPoint x: 778, endPoint y: 131, distance: 223.1
click at [676, 131] on section "PID: FT_Tangobet > Time Range: 2025-09-16 07:00 - 2025-09-16 07:59 > Time Zone:…" at bounding box center [625, 340] width 973 height 598
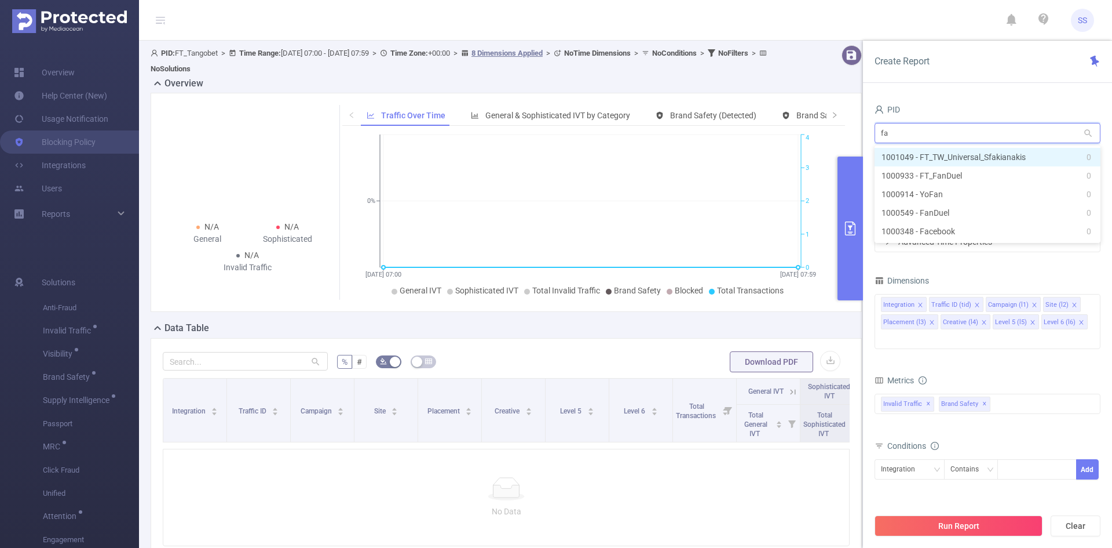
type input "fan"
click at [676, 150] on li "1000933 - FT_FanDuel 0" at bounding box center [988, 157] width 226 height 19
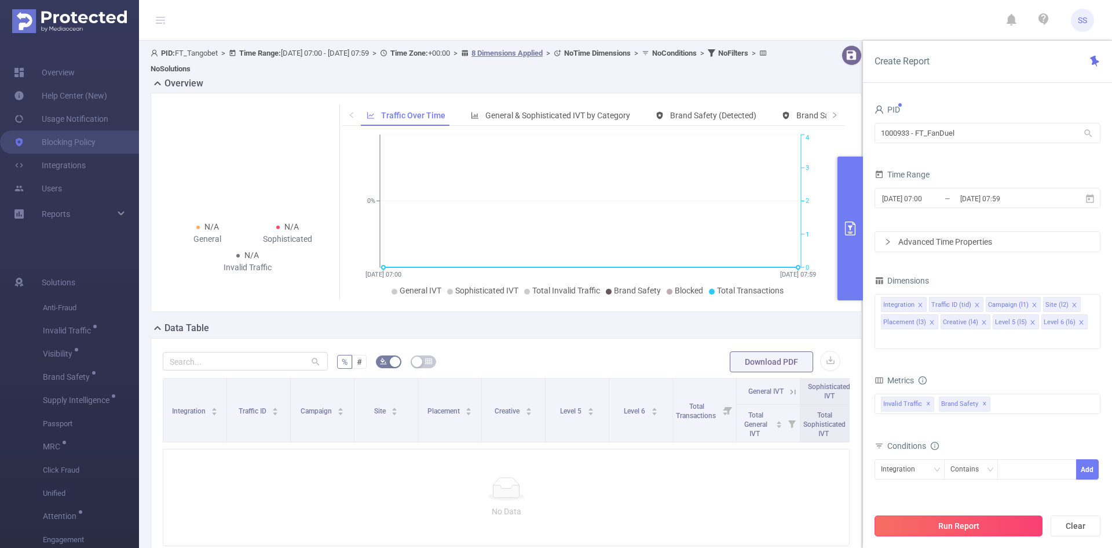
click at [676, 522] on button "Run Report" at bounding box center [959, 525] width 168 height 21
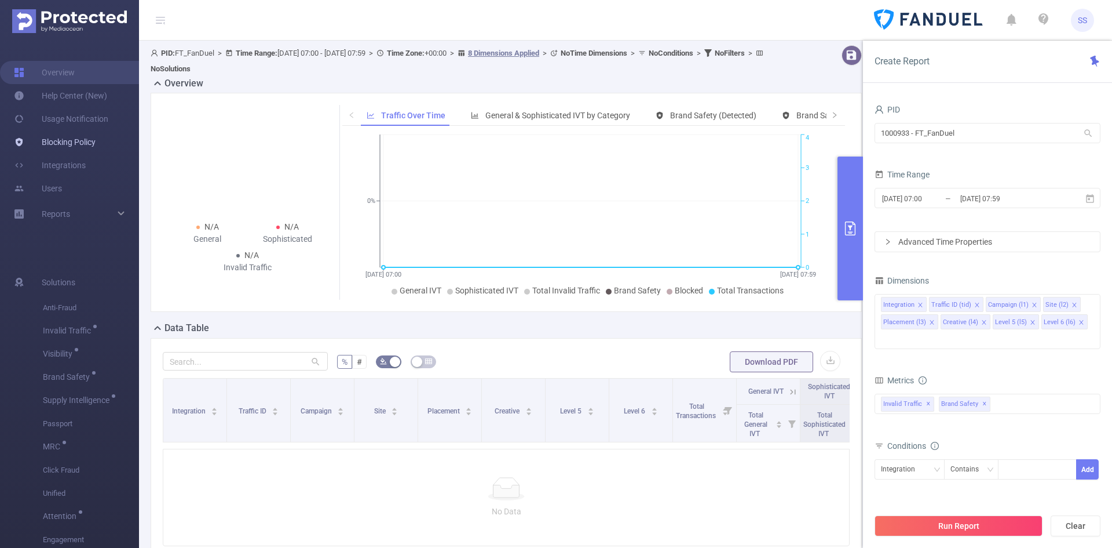
click at [77, 142] on link "Blocking Policy" at bounding box center [55, 141] width 82 height 23
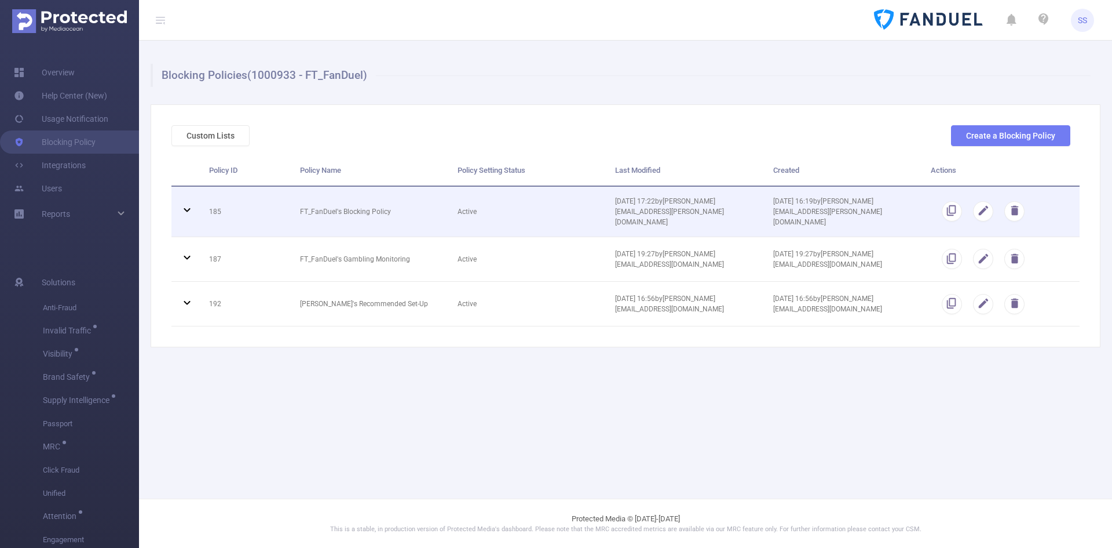
click at [361, 213] on td "FT_FanDuel's Blocking Policy" at bounding box center [370, 212] width 158 height 50
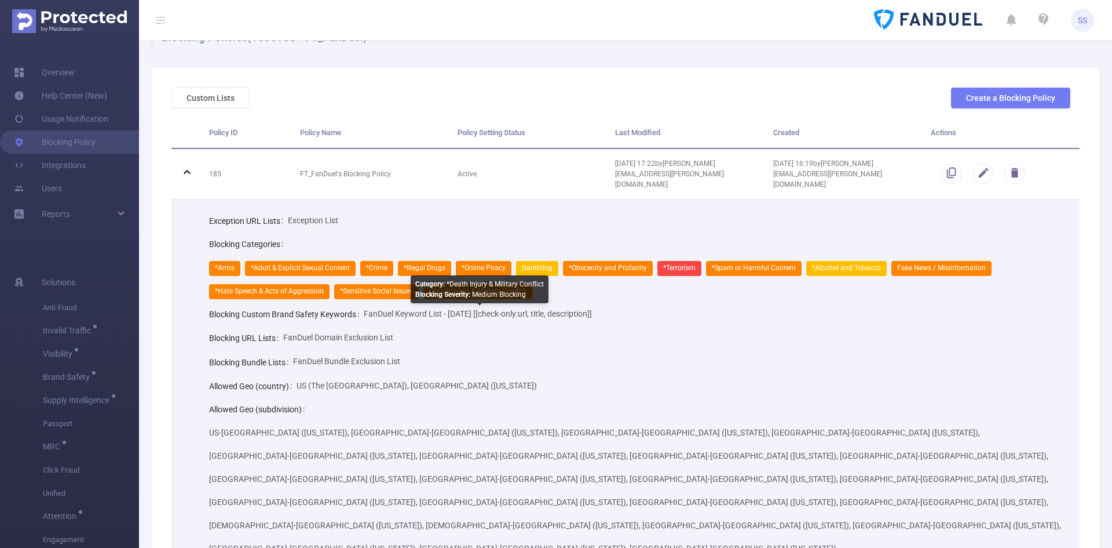
scroll to position [58, 0]
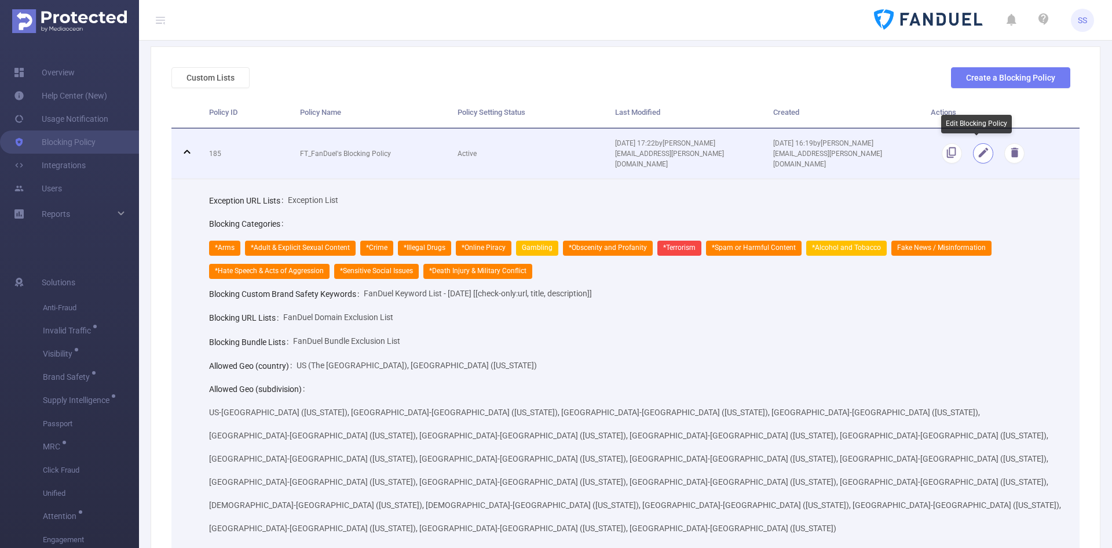
click at [676, 144] on button "button" at bounding box center [983, 153] width 20 height 20
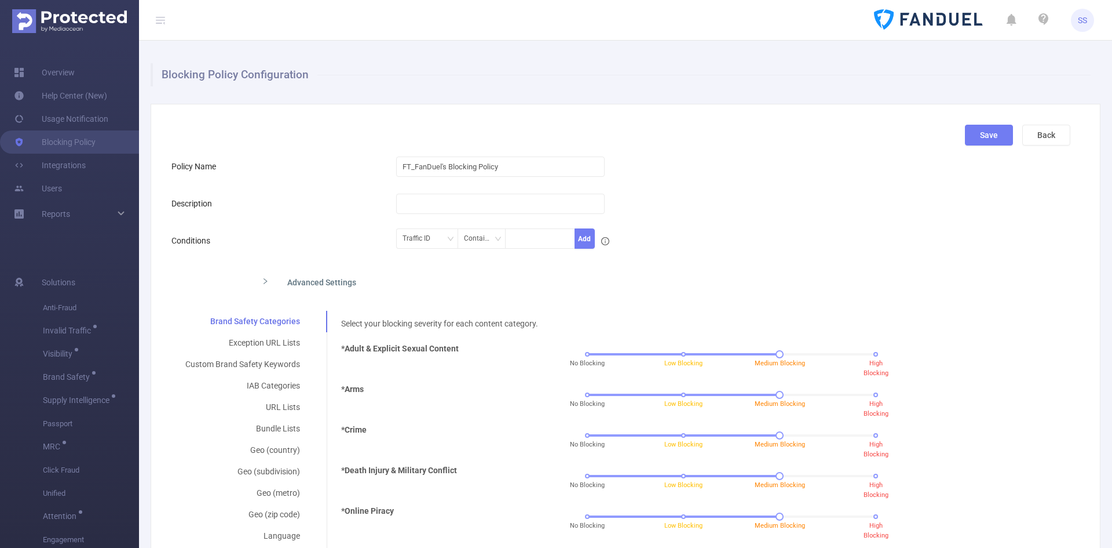
scroll to position [0, 0]
click at [676, 141] on button "Back" at bounding box center [1047, 135] width 48 height 21
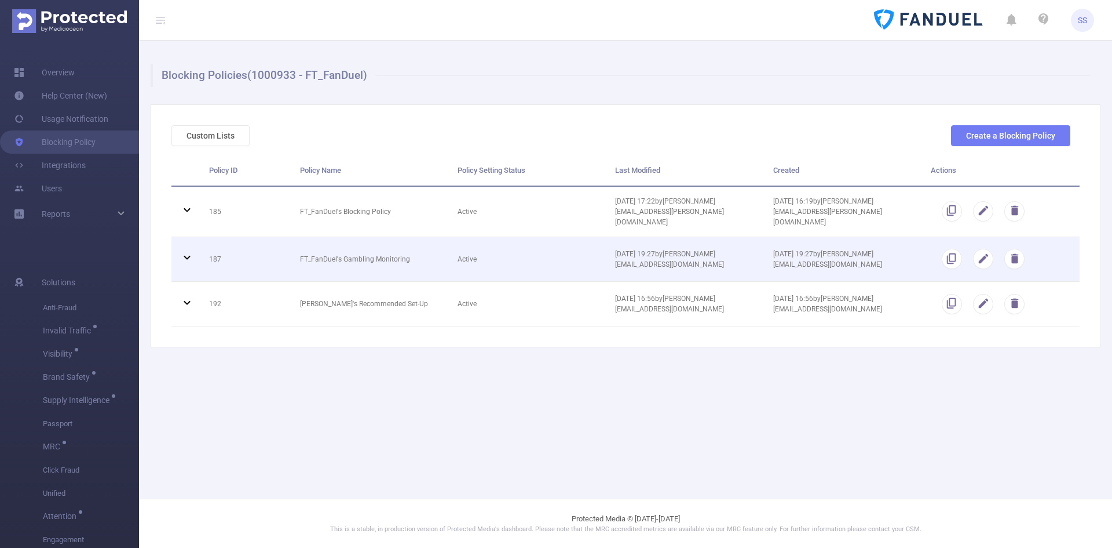
click at [390, 249] on td "FT_FanDuel's Gambling Monitoring" at bounding box center [370, 259] width 158 height 45
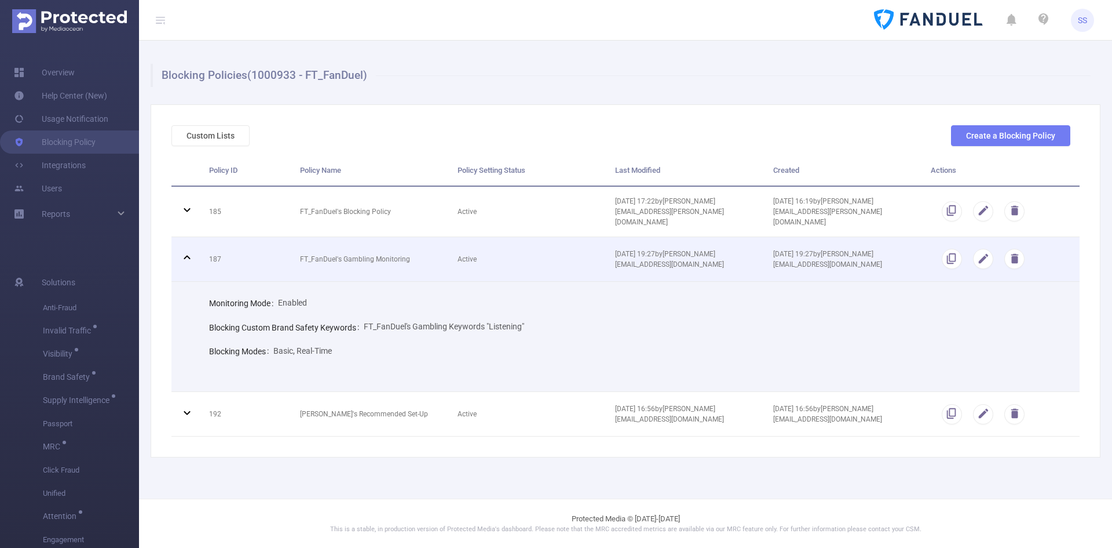
click at [389, 254] on td "FT_FanDuel's Gambling Monitoring" at bounding box center [370, 259] width 158 height 45
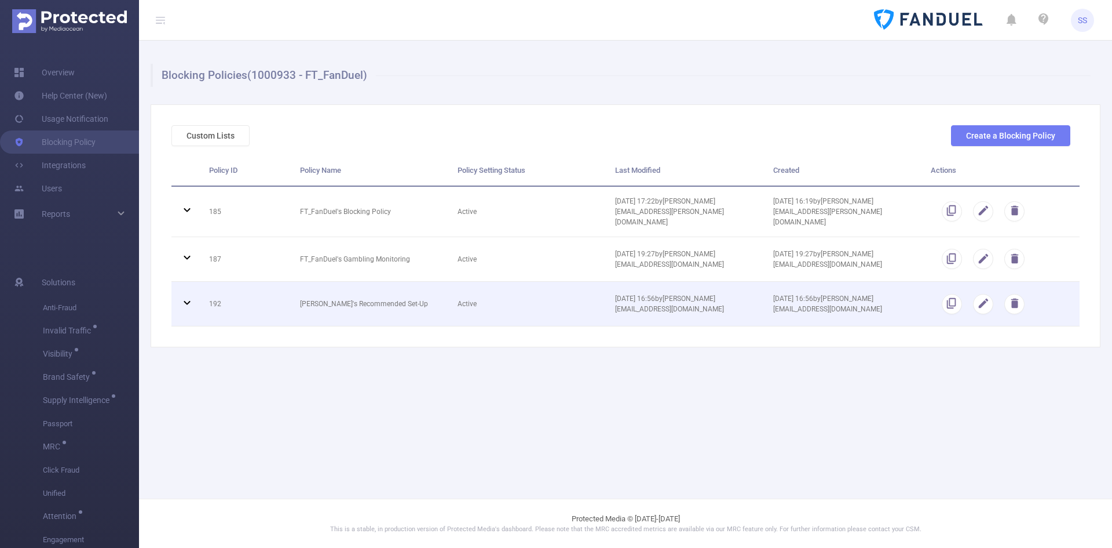
click at [388, 312] on td "Sara's Recommended Set-Up" at bounding box center [370, 304] width 158 height 45
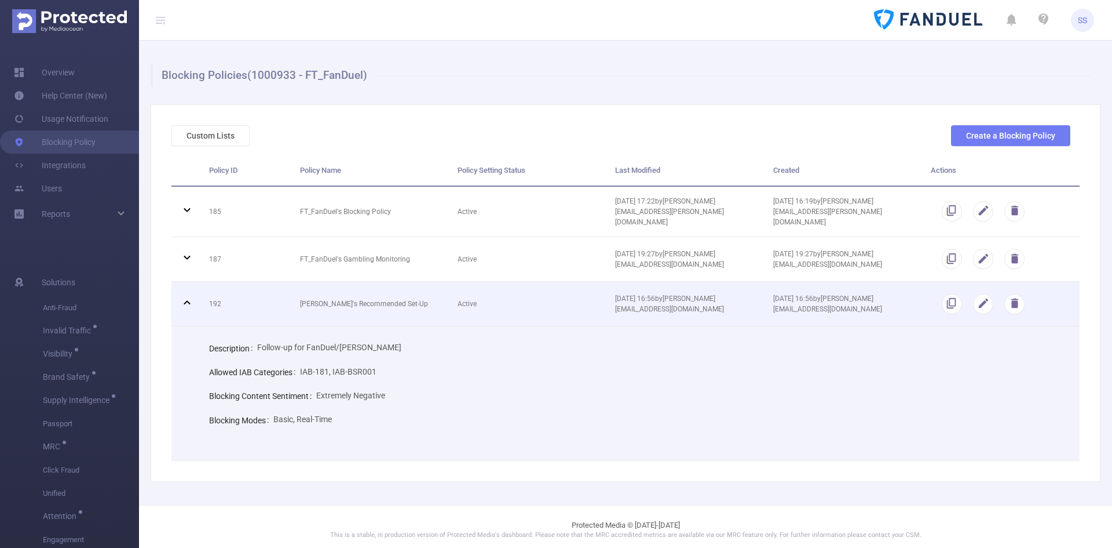
click at [388, 309] on td "Sara's Recommended Set-Up" at bounding box center [370, 304] width 158 height 45
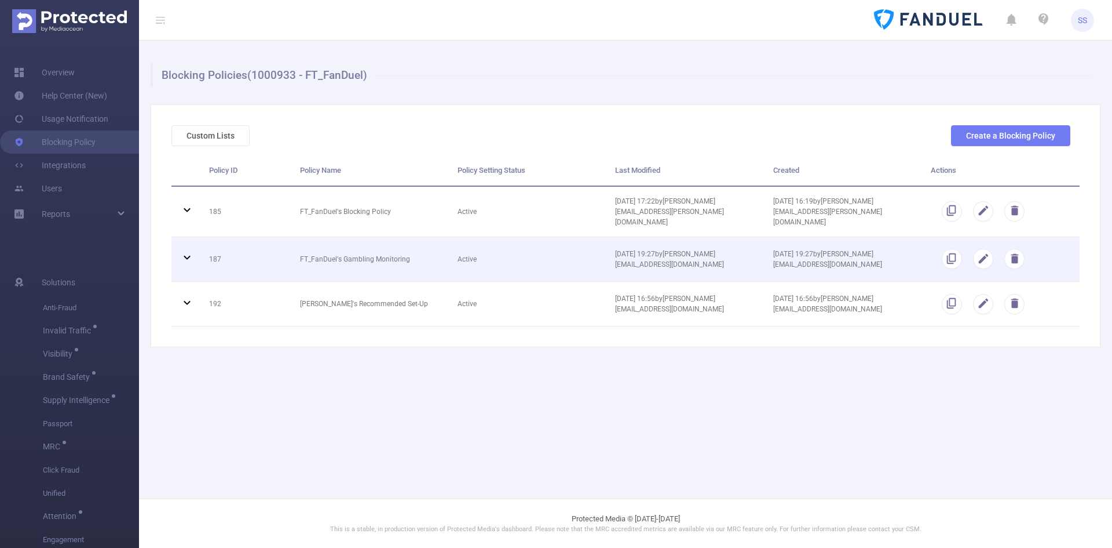
click at [388, 264] on td "FT_FanDuel's Gambling Monitoring" at bounding box center [370, 259] width 158 height 45
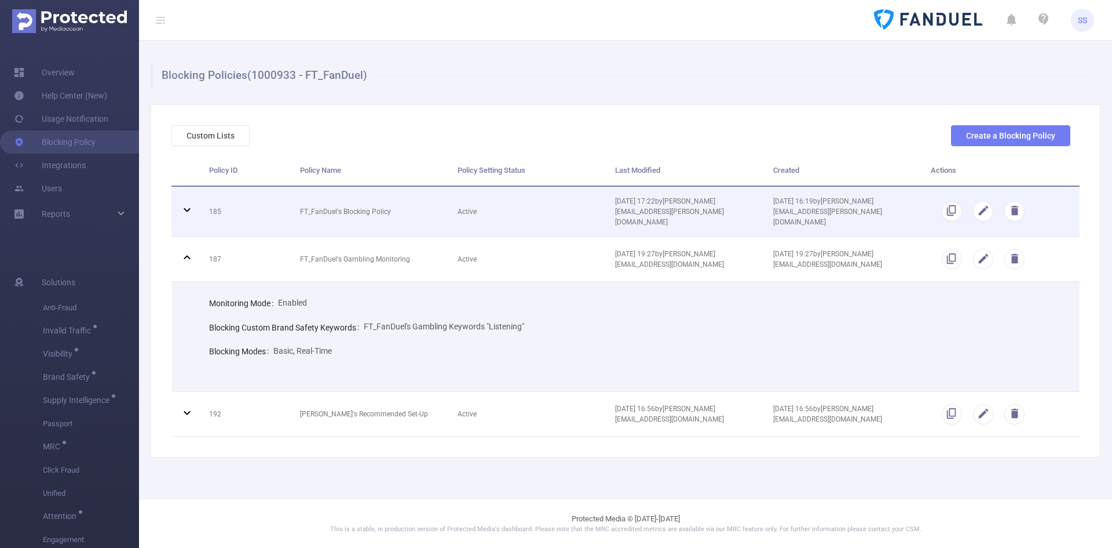
click at [391, 214] on td "FT_FanDuel's Blocking Policy" at bounding box center [370, 212] width 158 height 50
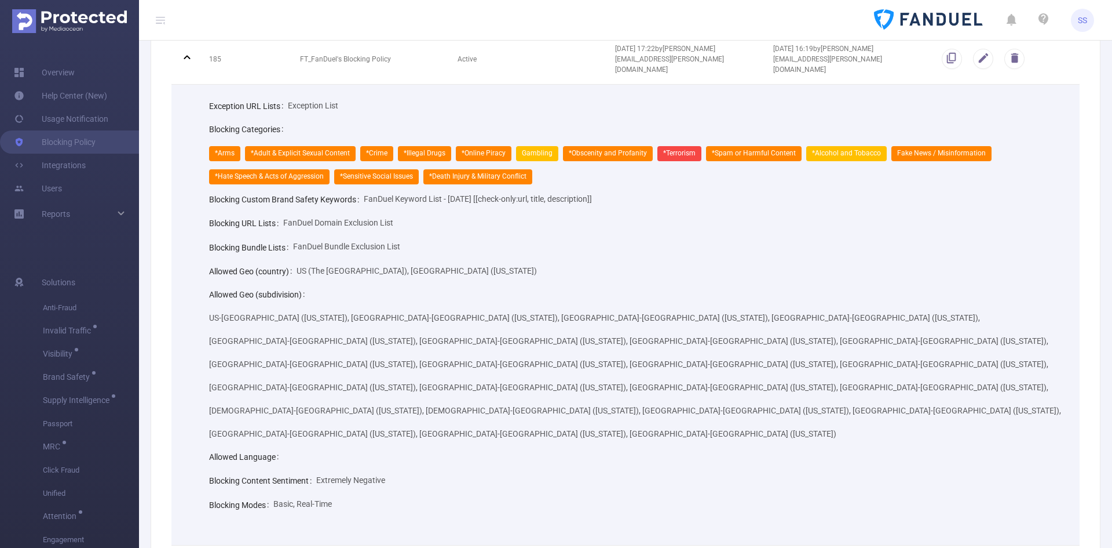
scroll to position [116, 0]
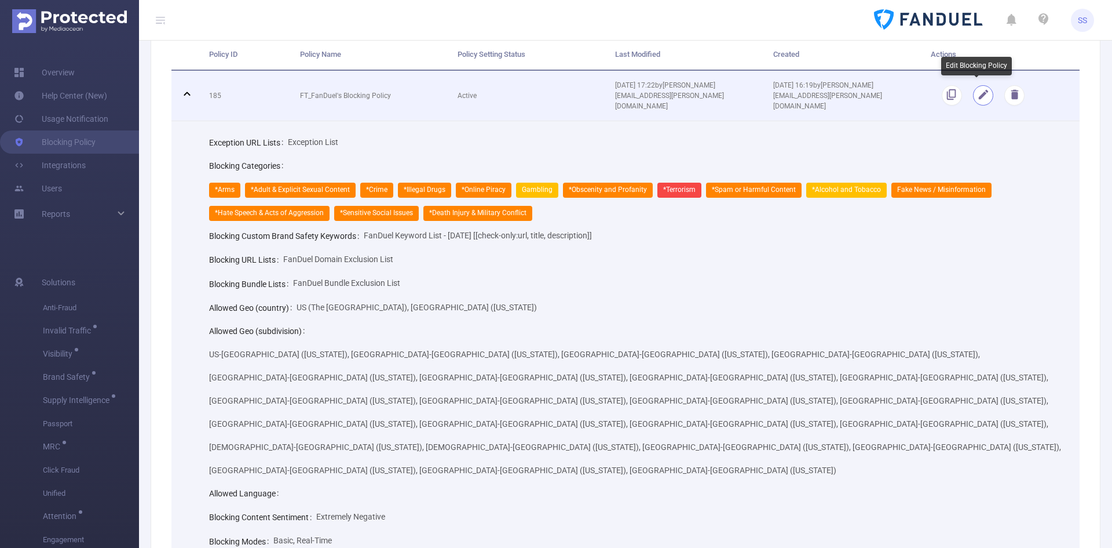
click at [676, 92] on button "button" at bounding box center [983, 95] width 20 height 20
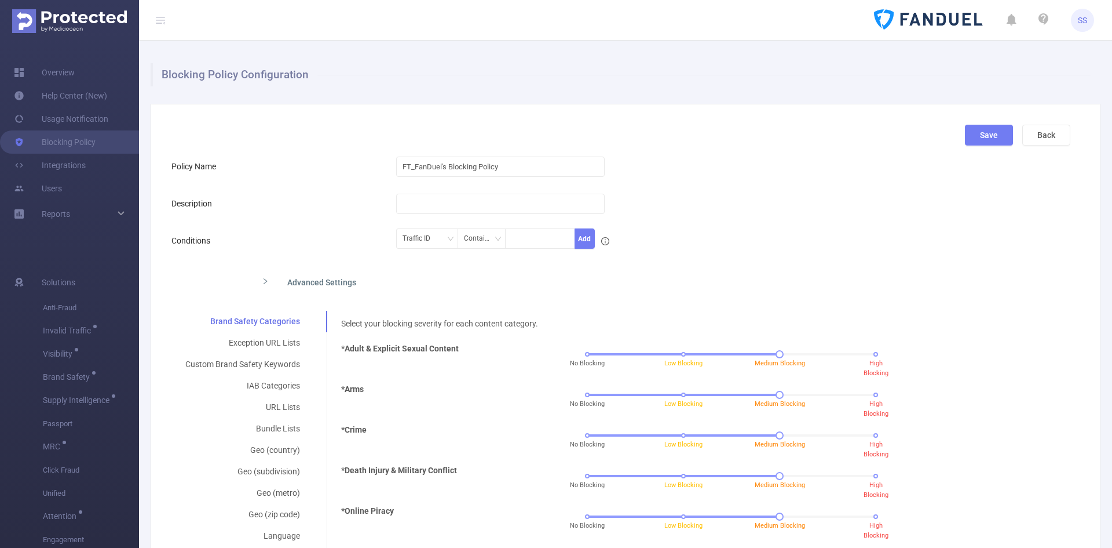
scroll to position [0, 0]
click at [676, 137] on button "Back" at bounding box center [1047, 135] width 48 height 21
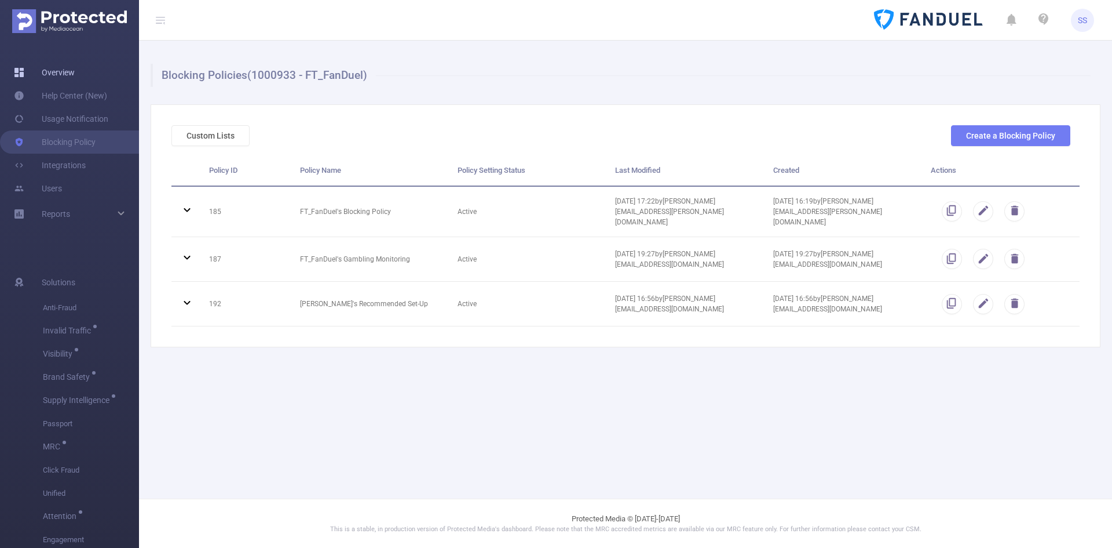
click at [74, 78] on link "Overview" at bounding box center [44, 72] width 61 height 23
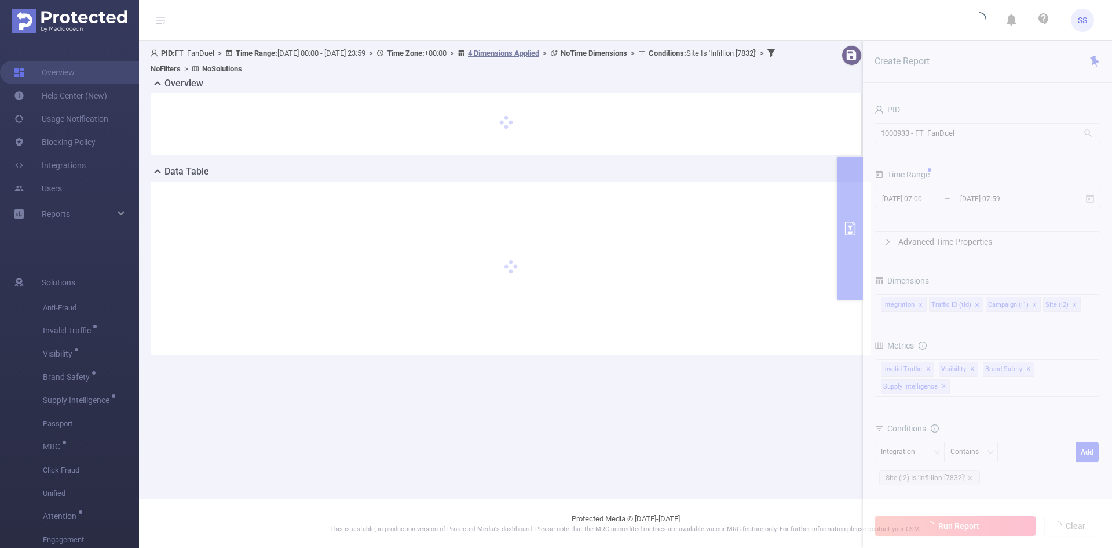
type input "[DATE] 00:00"
type input "[DATE] 23:59"
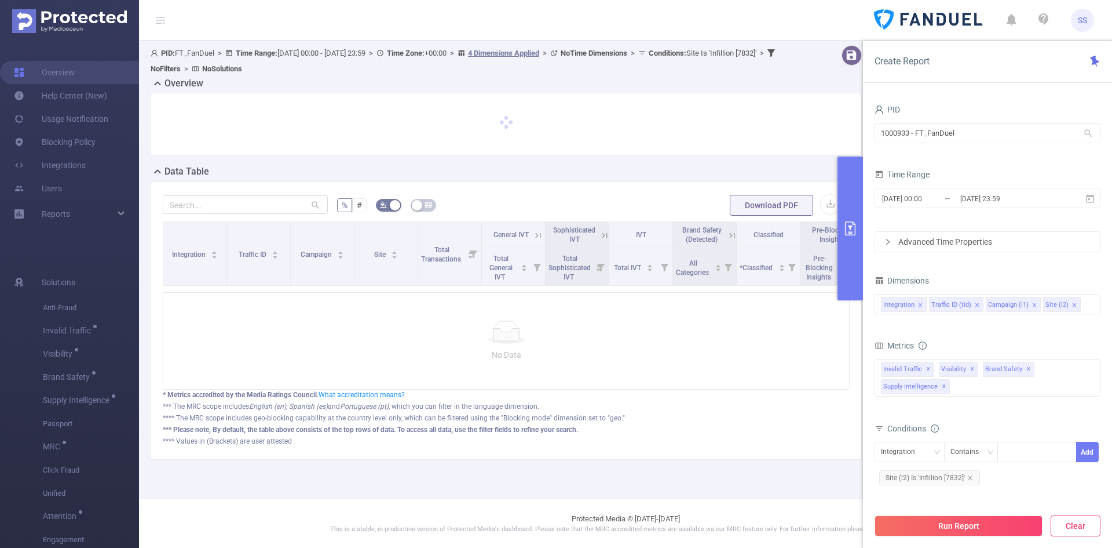
click at [676, 522] on button "Clear" at bounding box center [1076, 525] width 50 height 21
type input "[DATE] 07:00"
type input "[DATE] 07:59"
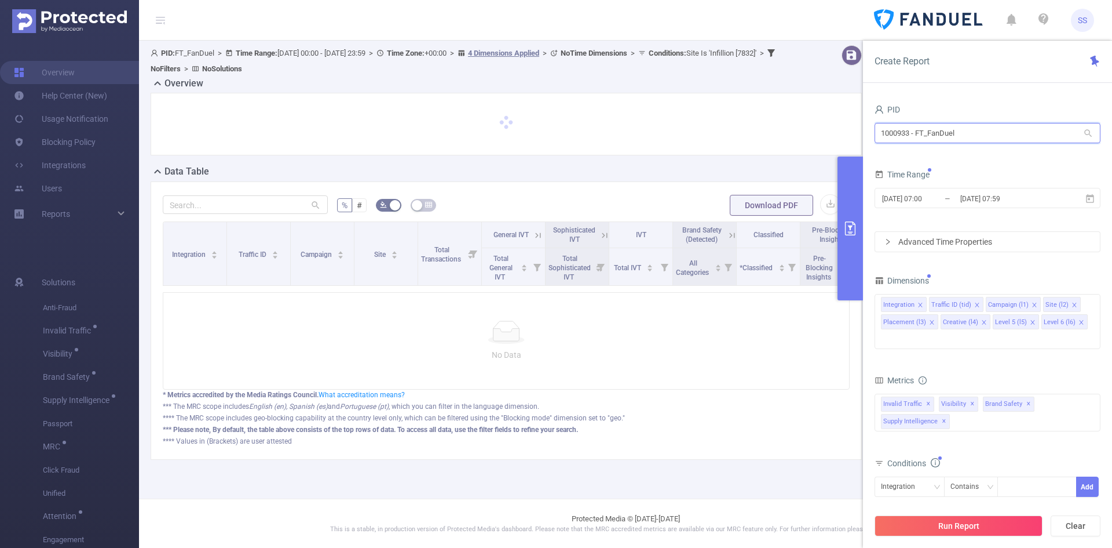
drag, startPoint x: 986, startPoint y: 127, endPoint x: 689, endPoint y: 121, distance: 297.3
click at [676, 121] on section "PID: FT_FanDuel > Time Range: 2025-08-16 00:00 - 2025-09-14 23:59 > Time Zone: …" at bounding box center [625, 262] width 973 height 442
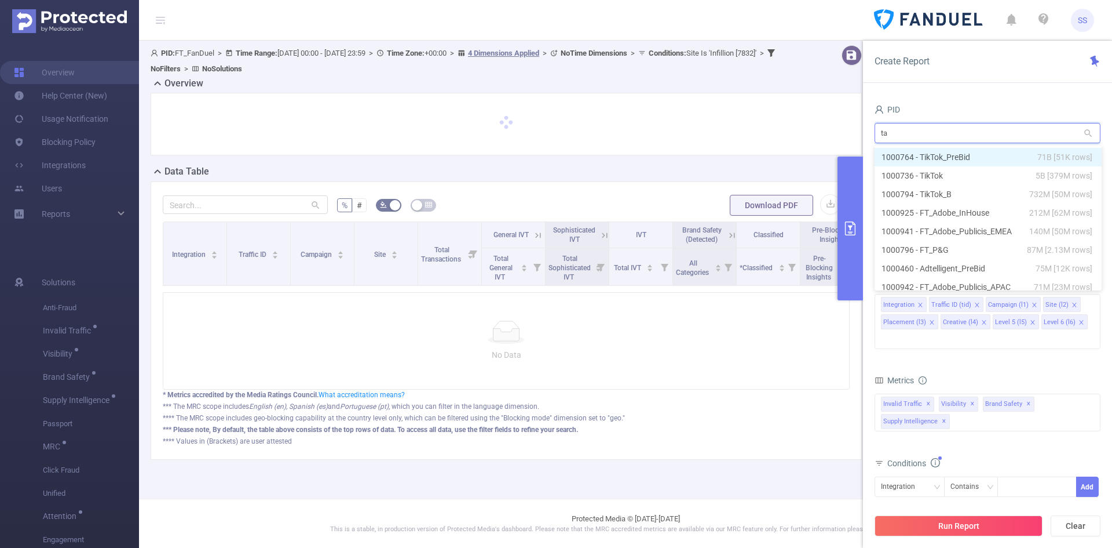
type input "tan"
click at [676, 155] on li "1001026 - FT_Tangobet 0" at bounding box center [988, 157] width 226 height 19
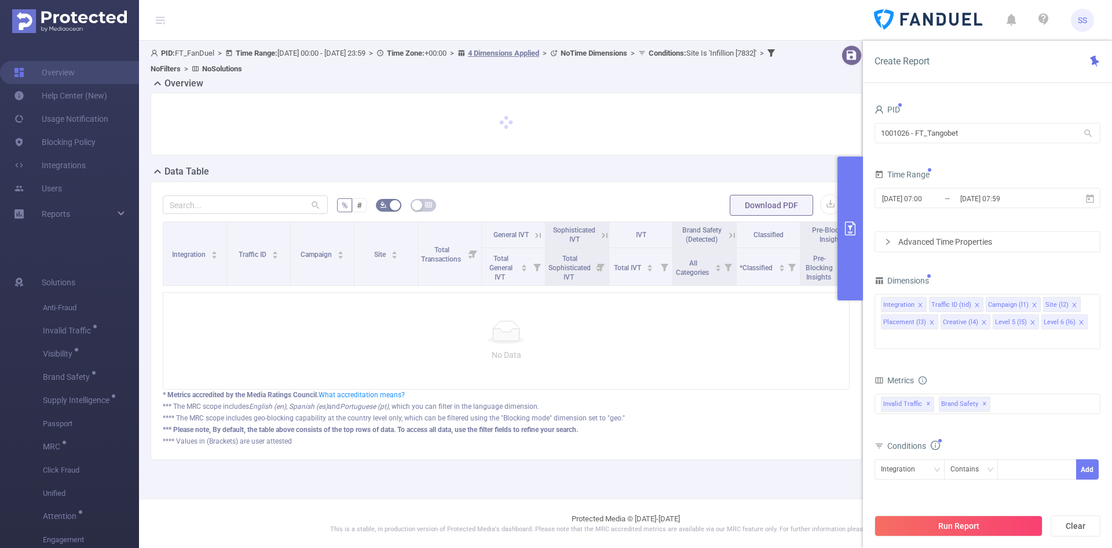
click at [676, 530] on button "Run Report" at bounding box center [959, 525] width 168 height 21
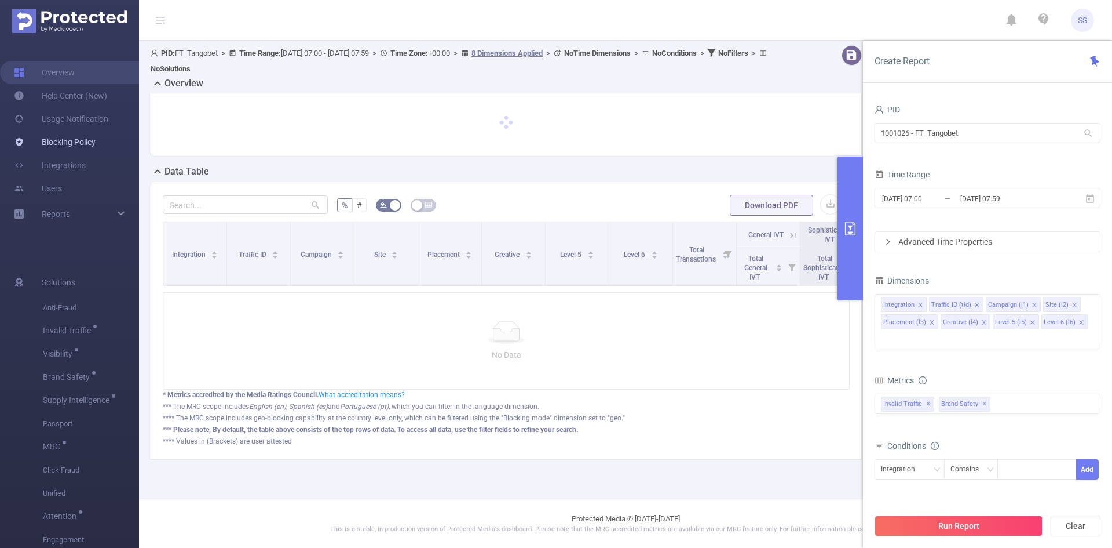
click at [86, 141] on link "Blocking Policy" at bounding box center [55, 141] width 82 height 23
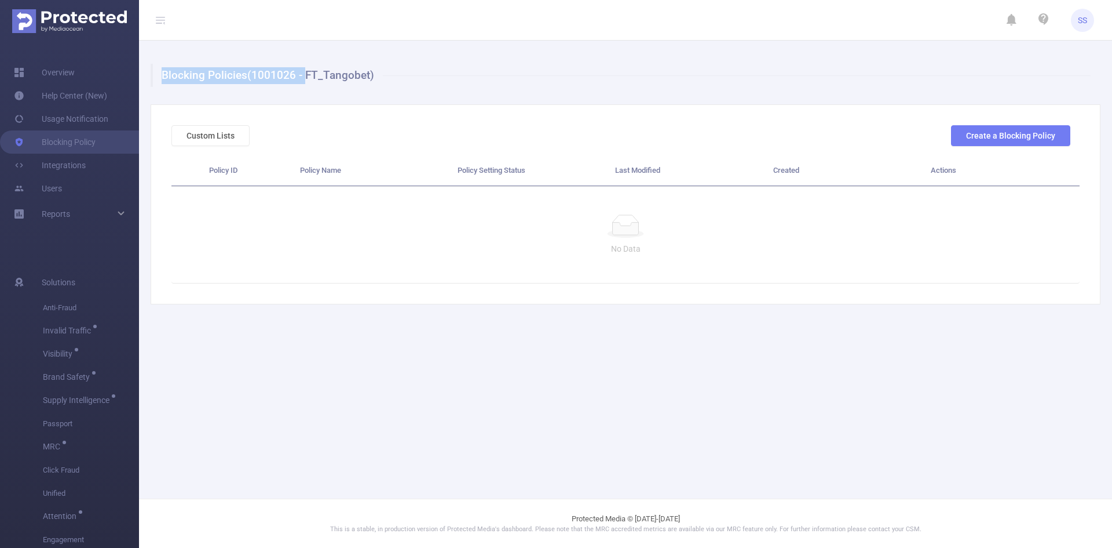
drag, startPoint x: 303, startPoint y: 77, endPoint x: 375, endPoint y: 77, distance: 71.8
click at [375, 77] on h1 "Blocking Policies (1001026 - FT_Tangobet)" at bounding box center [621, 75] width 940 height 23
click at [376, 78] on h1 "Blocking Policies (1001026 - FT_Tangobet)" at bounding box center [621, 75] width 940 height 23
drag, startPoint x: 369, startPoint y: 77, endPoint x: 307, endPoint y: 77, distance: 62.0
click at [307, 77] on h1 "Blocking Policies (1001026 - FT_Tangobet)" at bounding box center [621, 75] width 940 height 23
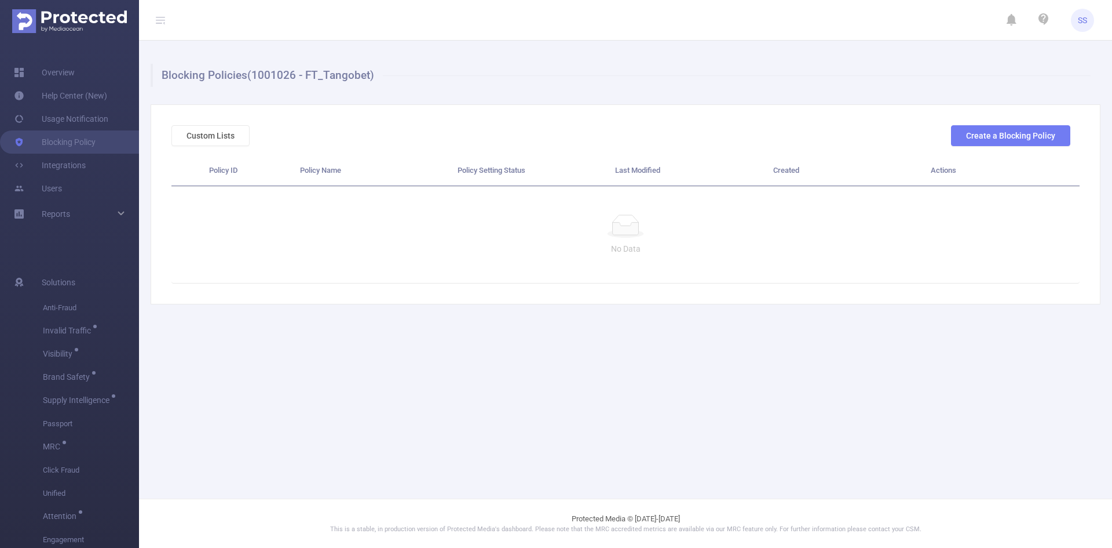
click at [313, 82] on h1 "Blocking Policies (1001026 - FT_Tangobet)" at bounding box center [621, 75] width 940 height 23
drag, startPoint x: 305, startPoint y: 74, endPoint x: 373, endPoint y: 79, distance: 67.4
click at [373, 79] on h1 "Blocking Policies (1001026 - FT_Tangobet)" at bounding box center [621, 75] width 940 height 23
click at [369, 79] on h1 "Blocking Policies (1001026 - FT_Tangobet)" at bounding box center [621, 75] width 940 height 23
drag, startPoint x: 367, startPoint y: 79, endPoint x: 305, endPoint y: 79, distance: 62.0
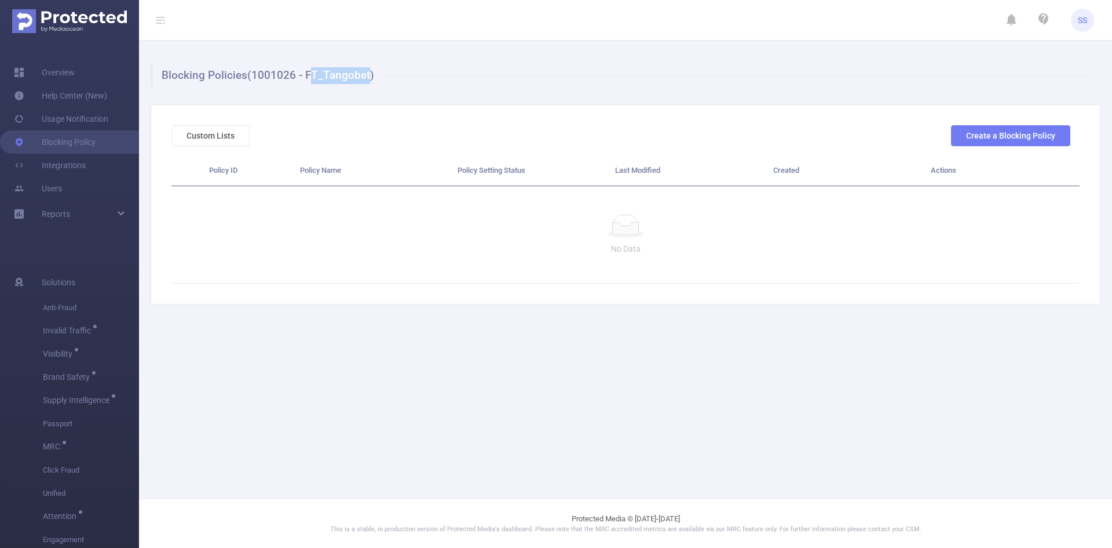
click at [305, 79] on h1 "Blocking Policies (1001026 - FT_Tangobet)" at bounding box center [621, 75] width 940 height 23
drag, startPoint x: 305, startPoint y: 73, endPoint x: 368, endPoint y: 74, distance: 62.6
click at [368, 74] on h1 "Blocking Policies (1001026 - FT_Tangobet)" at bounding box center [621, 75] width 940 height 23
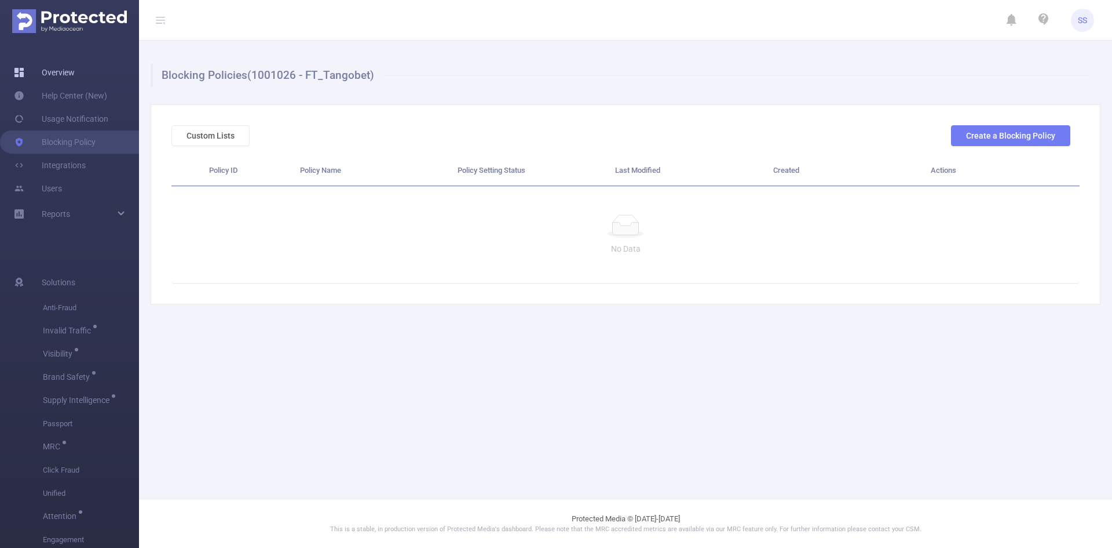
click at [75, 74] on link "Overview" at bounding box center [44, 72] width 61 height 23
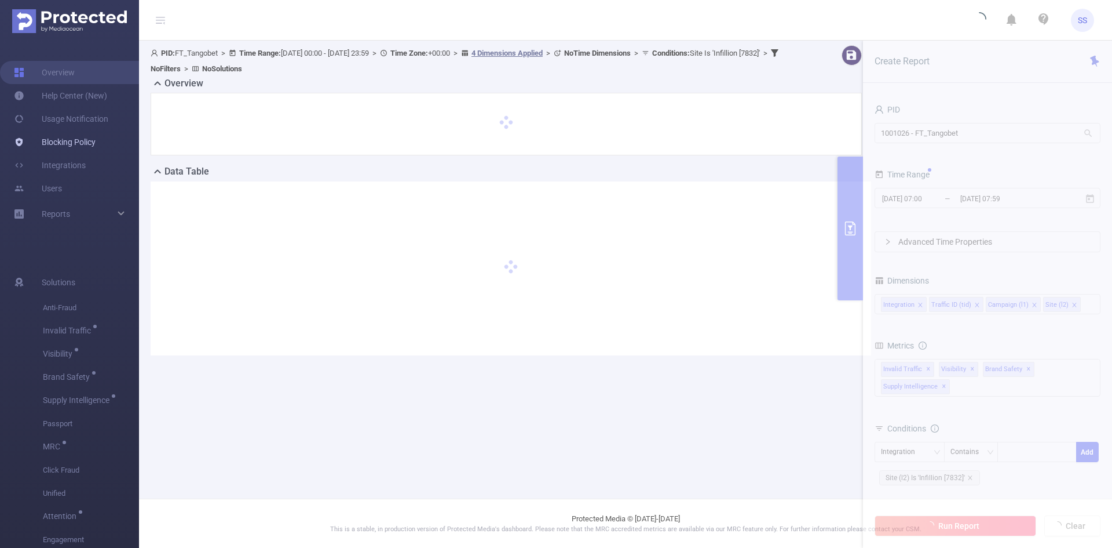
type input "[DATE] 00:00"
type input "[DATE] 23:59"
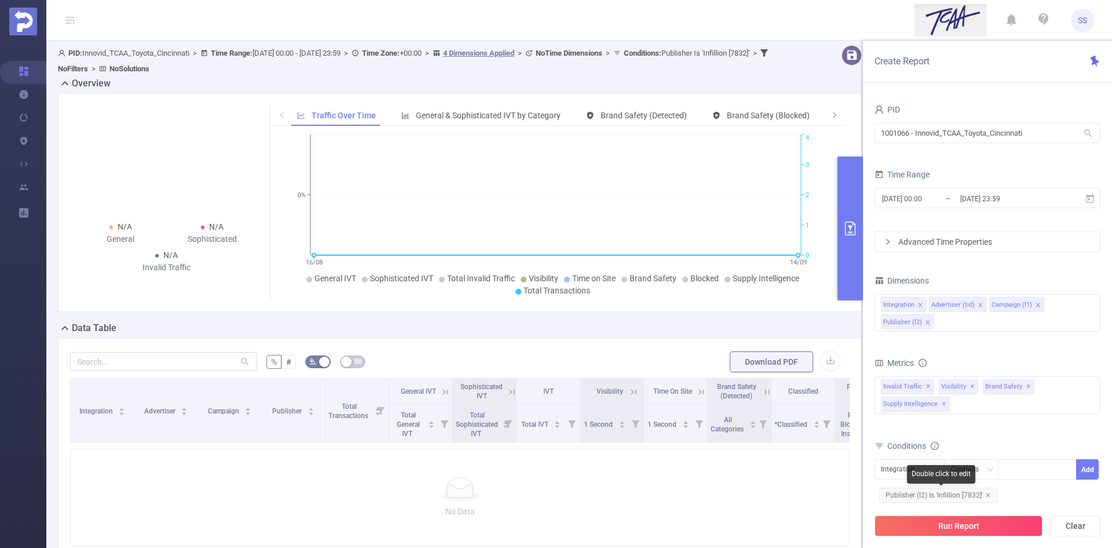
click at [952, 498] on span "Publisher (l2) Is 'Infillion [7832]'" at bounding box center [938, 494] width 119 height 15
click at [952, 498] on div "Publisher (l2) Is 'Infillion [7832]'" at bounding box center [939, 493] width 128 height 20
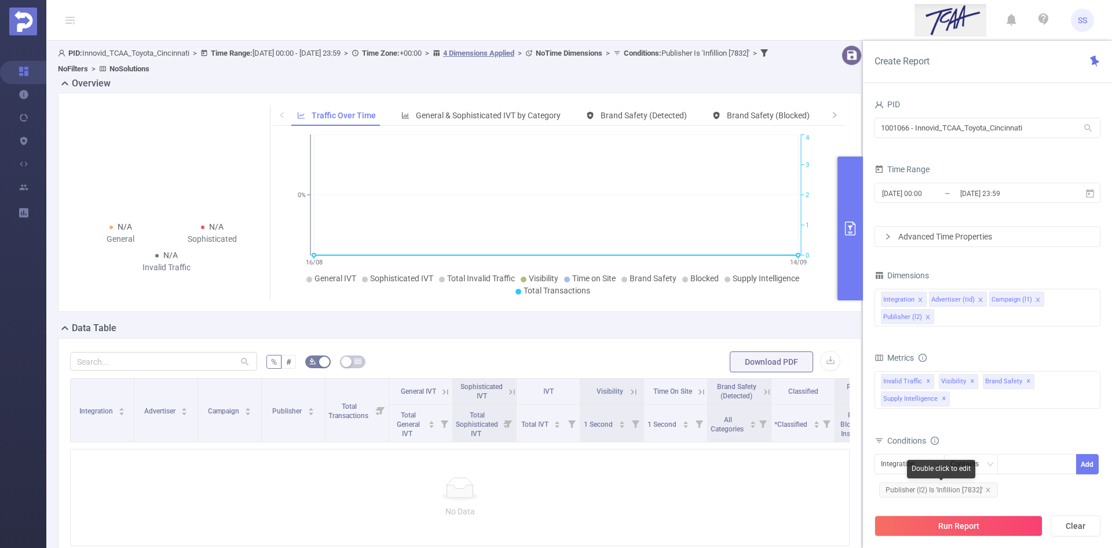
click at [922, 488] on span "Publisher (l2) Is 'Infillion [7832]'" at bounding box center [938, 489] width 119 height 15
click at [1025, 482] on div "Infillion [7832]" at bounding box center [1037, 473] width 79 height 38
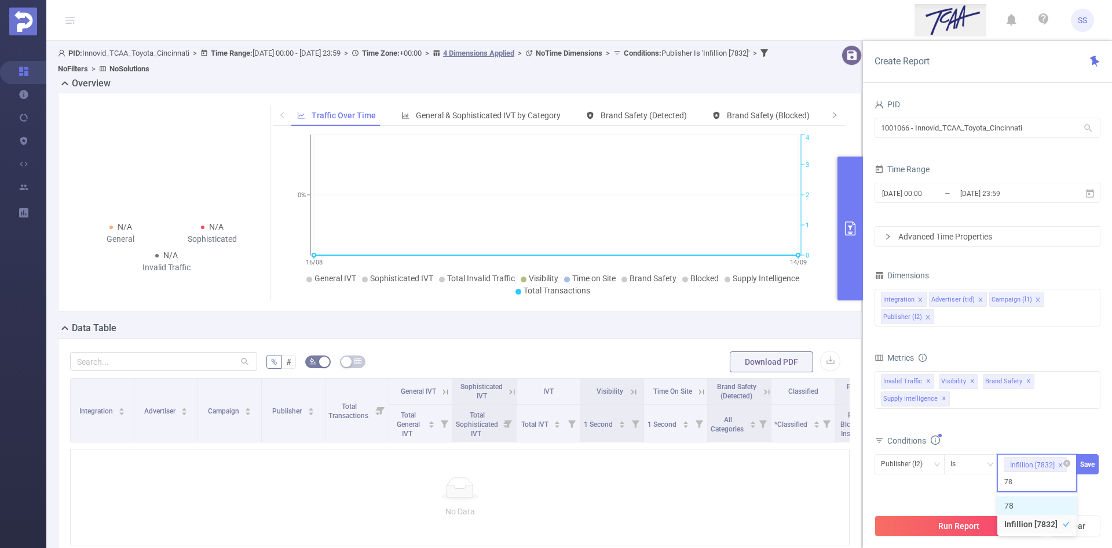
type input "7832"
click at [1045, 500] on li "7832" at bounding box center [1037, 505] width 79 height 19
click at [1045, 522] on li "Infillion [7832]" at bounding box center [1037, 523] width 79 height 19
click at [1091, 463] on button "Save" at bounding box center [1087, 464] width 23 height 20
click at [950, 531] on button "Run Report" at bounding box center [959, 525] width 168 height 21
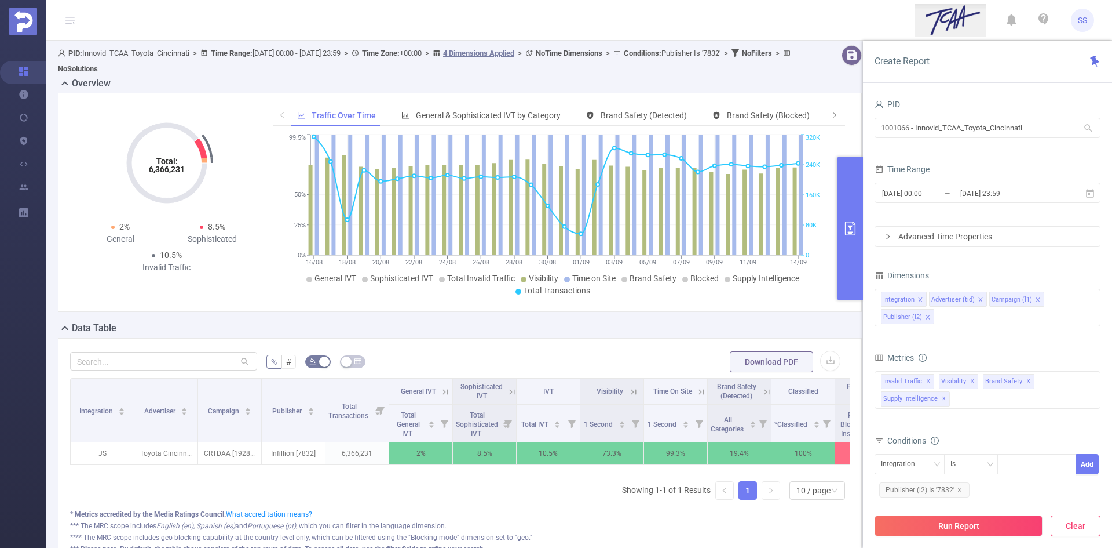
click at [1076, 529] on button "Clear" at bounding box center [1076, 525] width 50 height 21
type input "[DATE] 07:00"
type input "[DATE] 07:59"
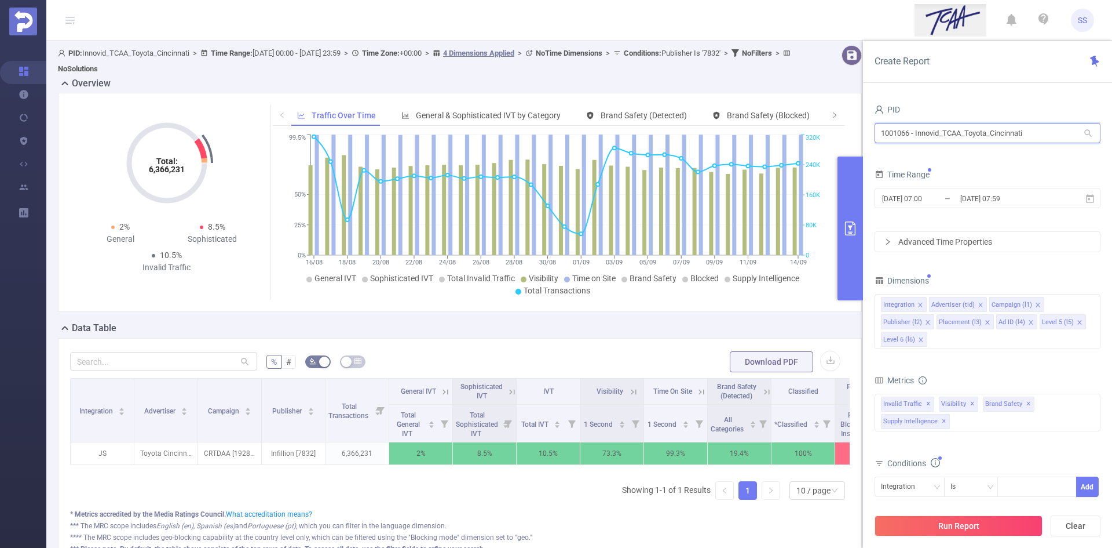
drag, startPoint x: 1047, startPoint y: 126, endPoint x: 754, endPoint y: 132, distance: 293.8
click at [754, 130] on section "PID: Innovid_TCAA_Toyota_Cincinnati > Time Range: [DATE] 00:00 - [DATE] 23:59 >…" at bounding box center [579, 321] width 1066 height 561
type input "נ"
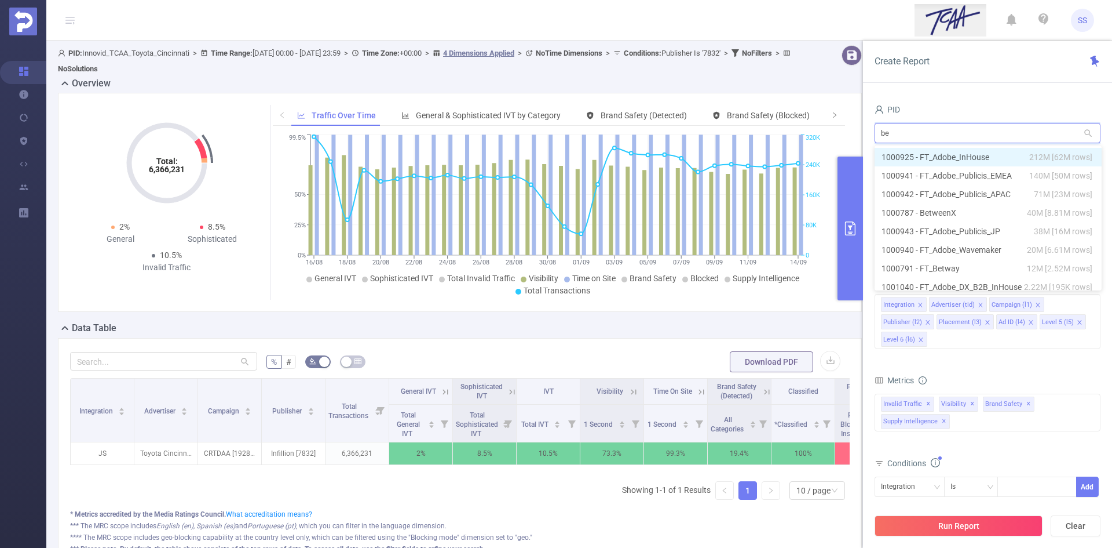
type input "bet"
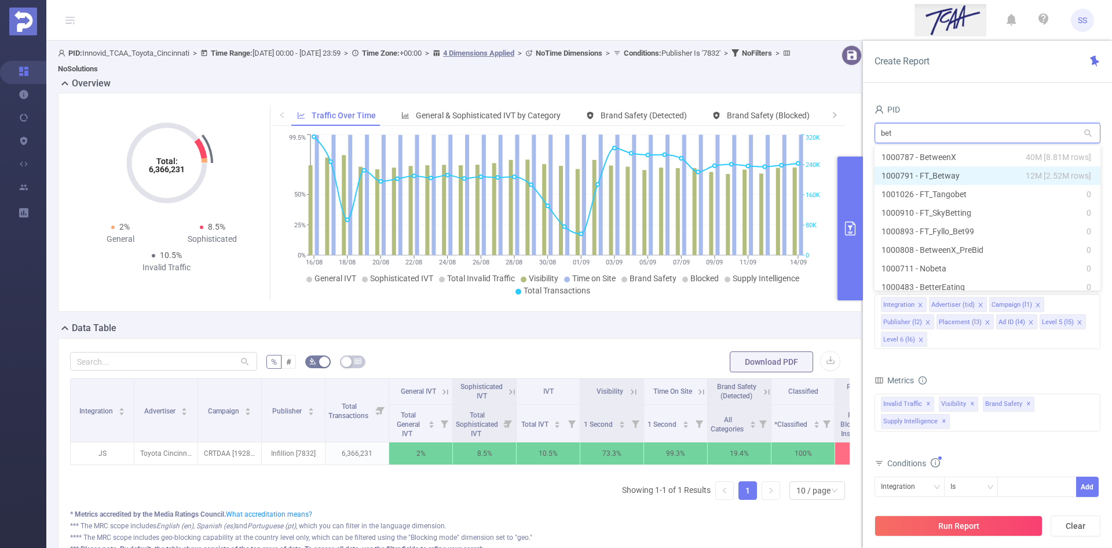
click at [925, 170] on li "1000791 - FT_Betway 12M [2.52M rows]" at bounding box center [988, 175] width 226 height 19
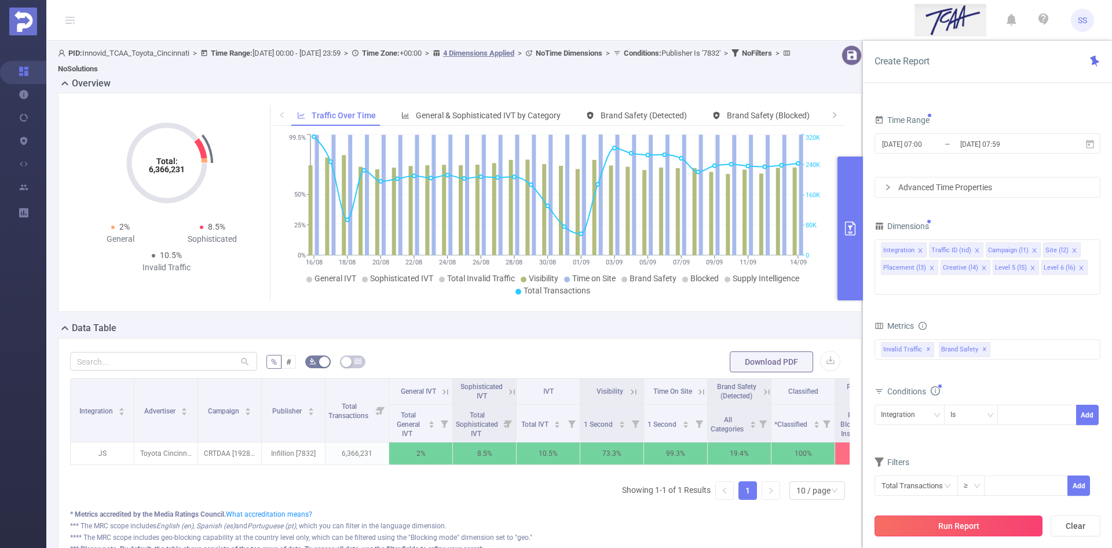
click at [992, 531] on button "Run Report" at bounding box center [959, 525] width 168 height 21
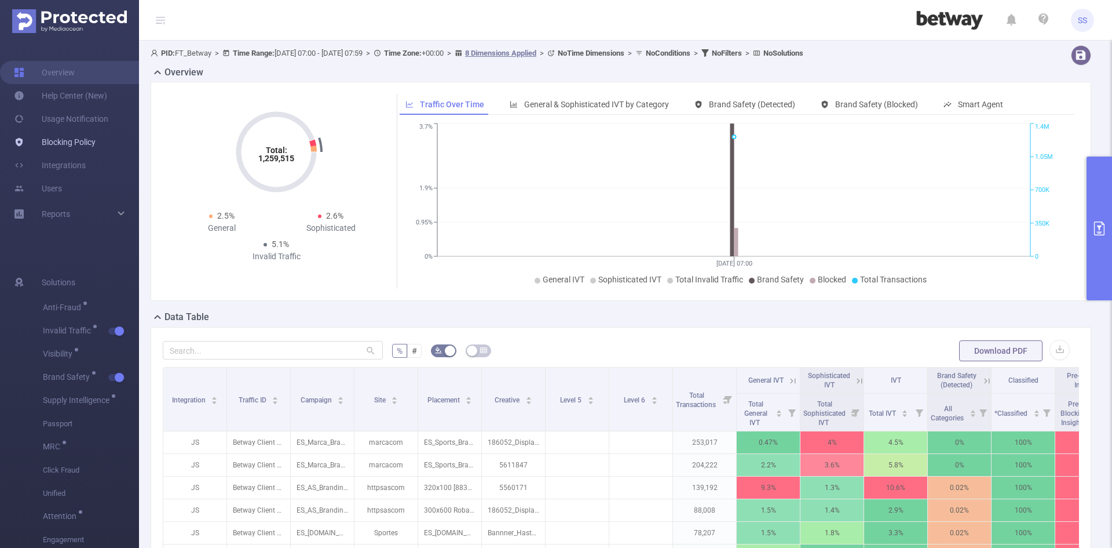
click at [48, 138] on link "Blocking Policy" at bounding box center [55, 141] width 82 height 23
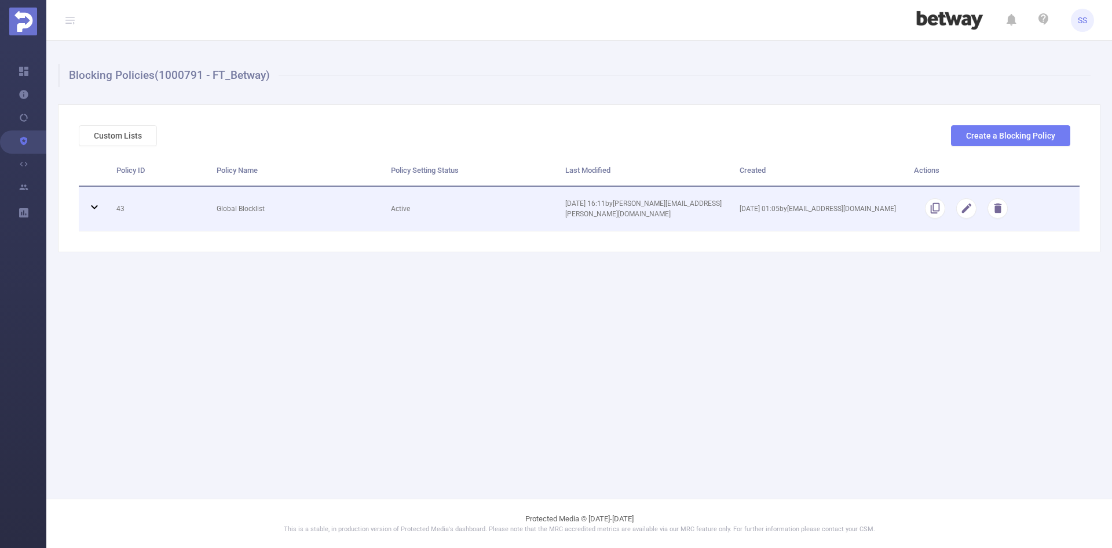
click at [98, 208] on icon at bounding box center [94, 207] width 14 height 14
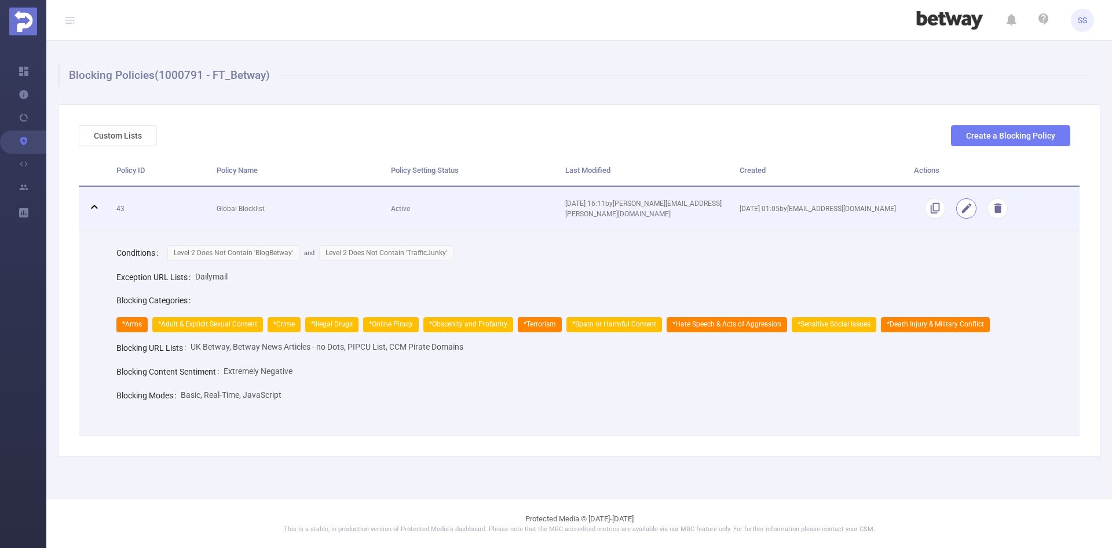
click at [967, 213] on button "button" at bounding box center [967, 208] width 20 height 20
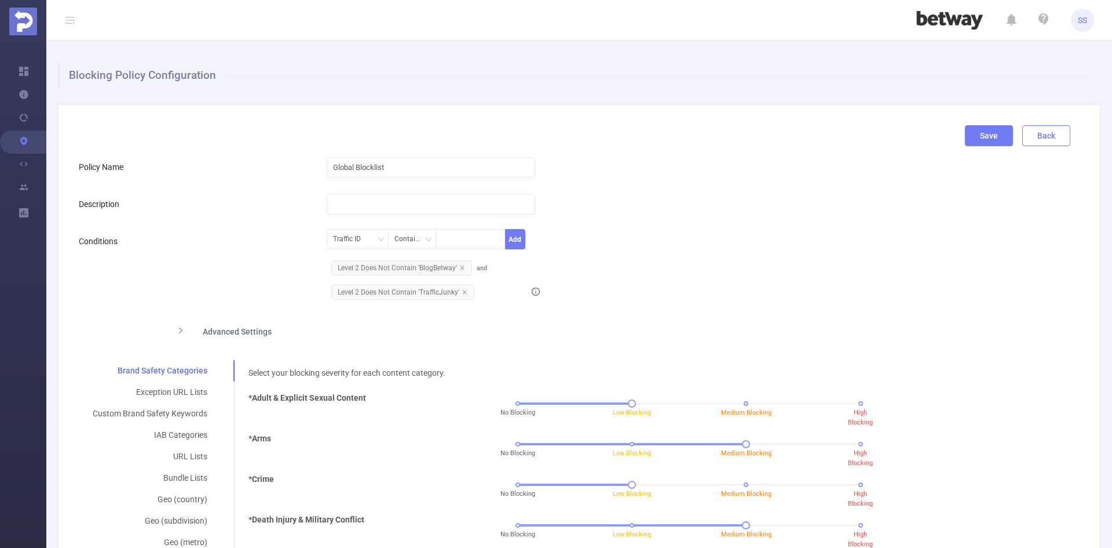
click at [1053, 138] on button "Back" at bounding box center [1047, 135] width 48 height 21
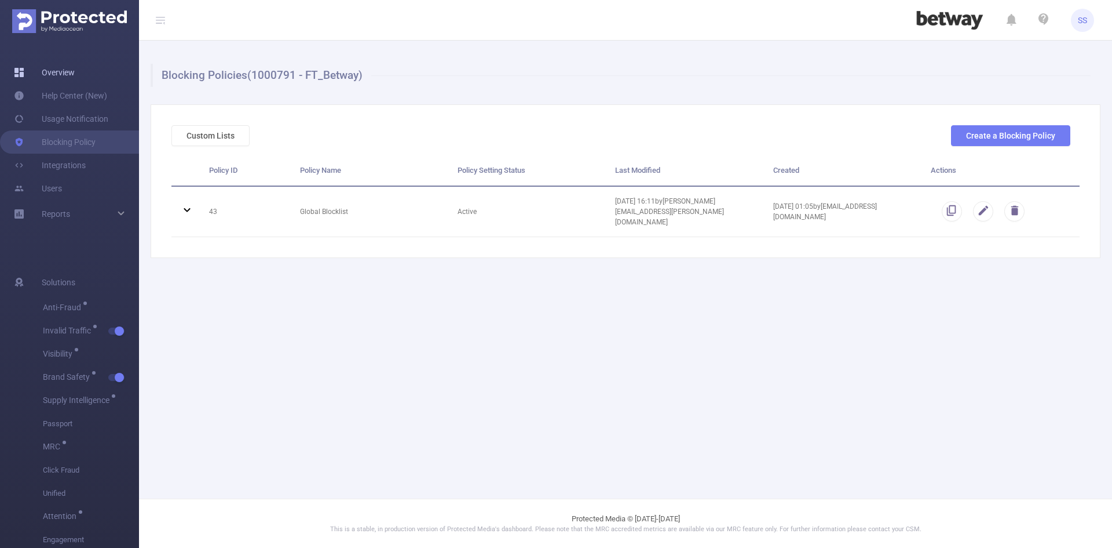
click at [48, 75] on link "Overview" at bounding box center [44, 72] width 61 height 23
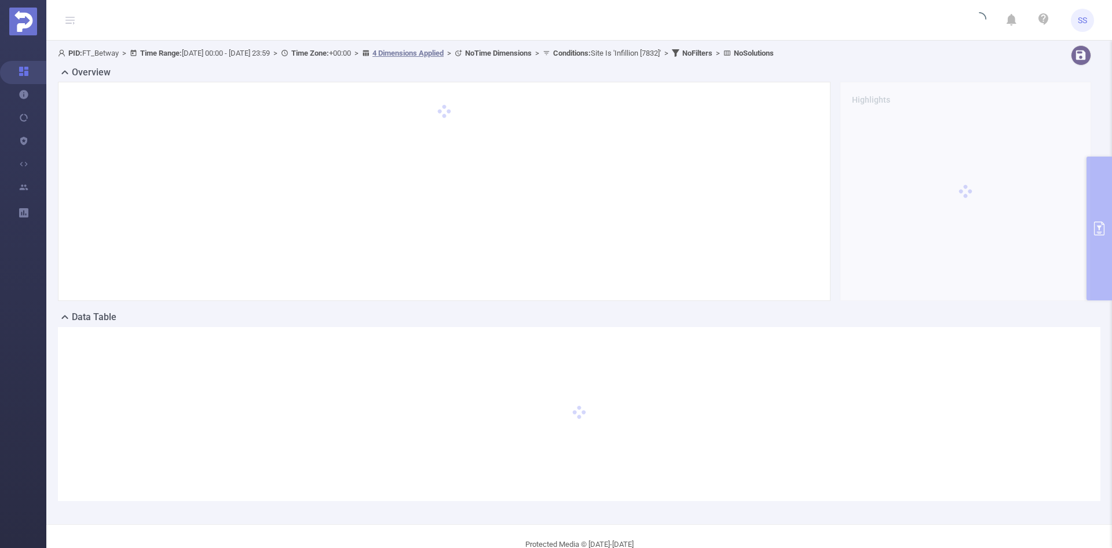
type input "[DATE] 00:00"
type input "[DATE] 23:59"
